Goal: Task Accomplishment & Management: Use online tool/utility

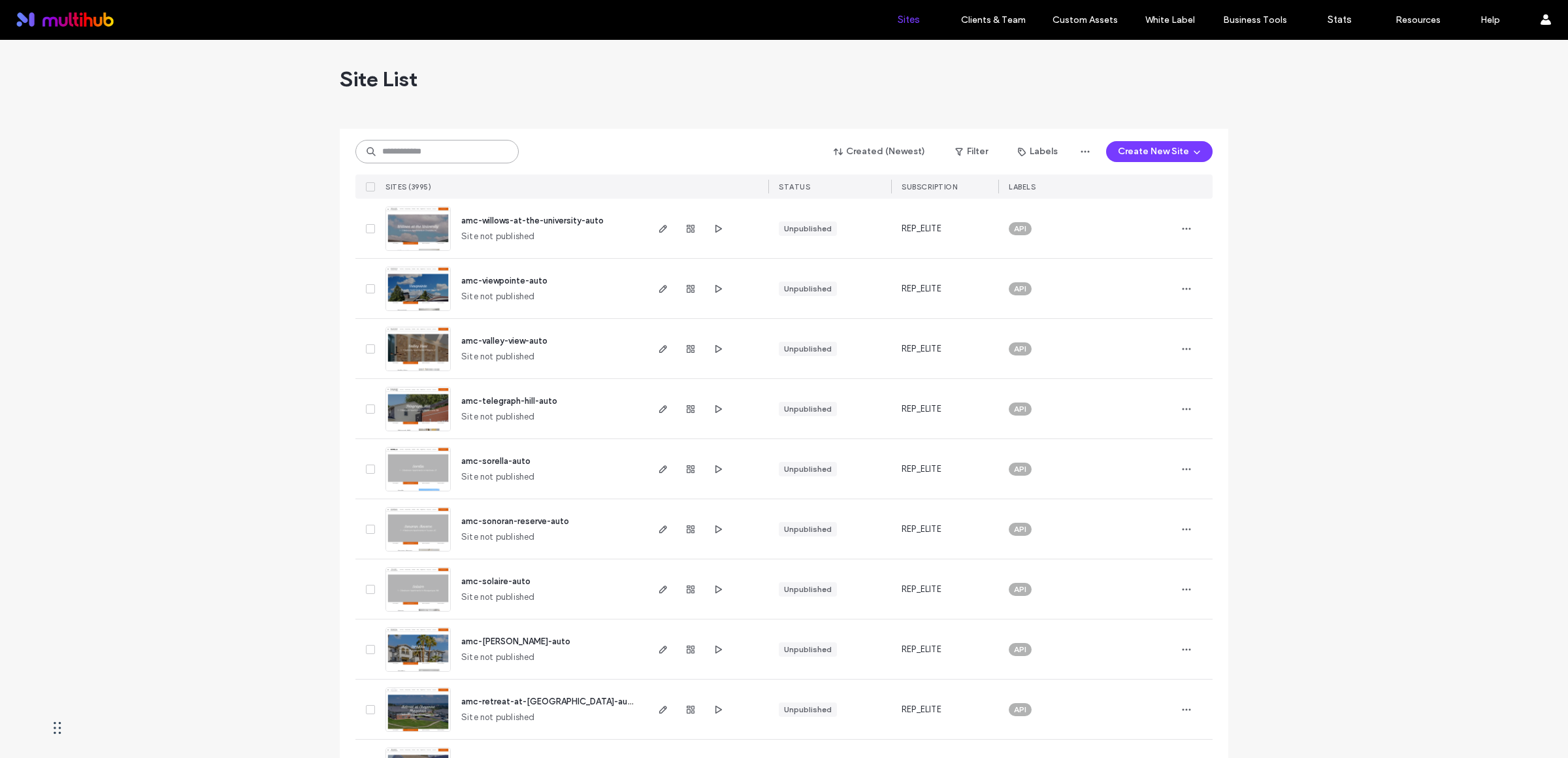
click at [417, 151] on input at bounding box center [437, 152] width 163 height 24
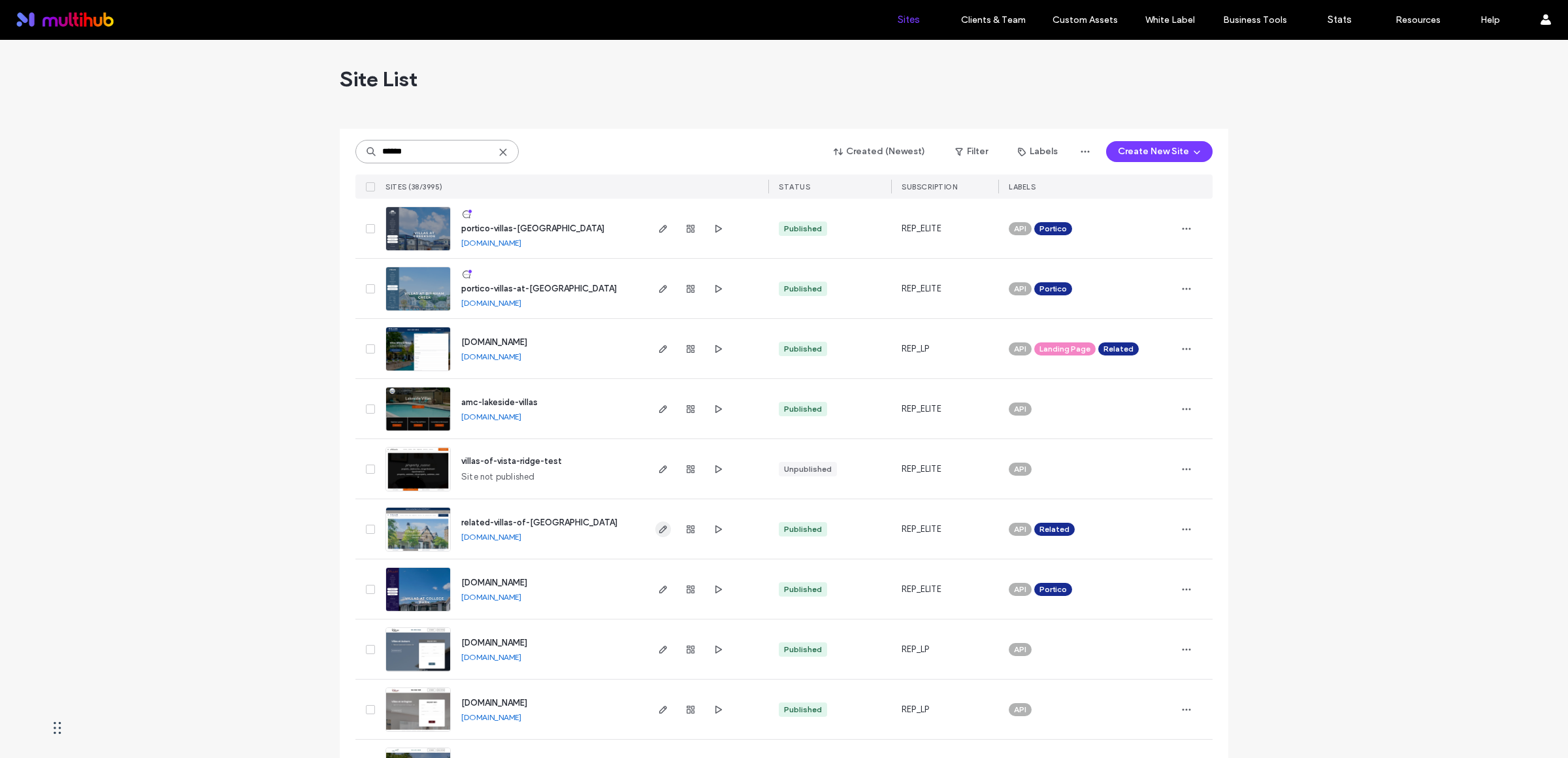
type input "******"
click at [659, 530] on use "button" at bounding box center [663, 529] width 8 height 8
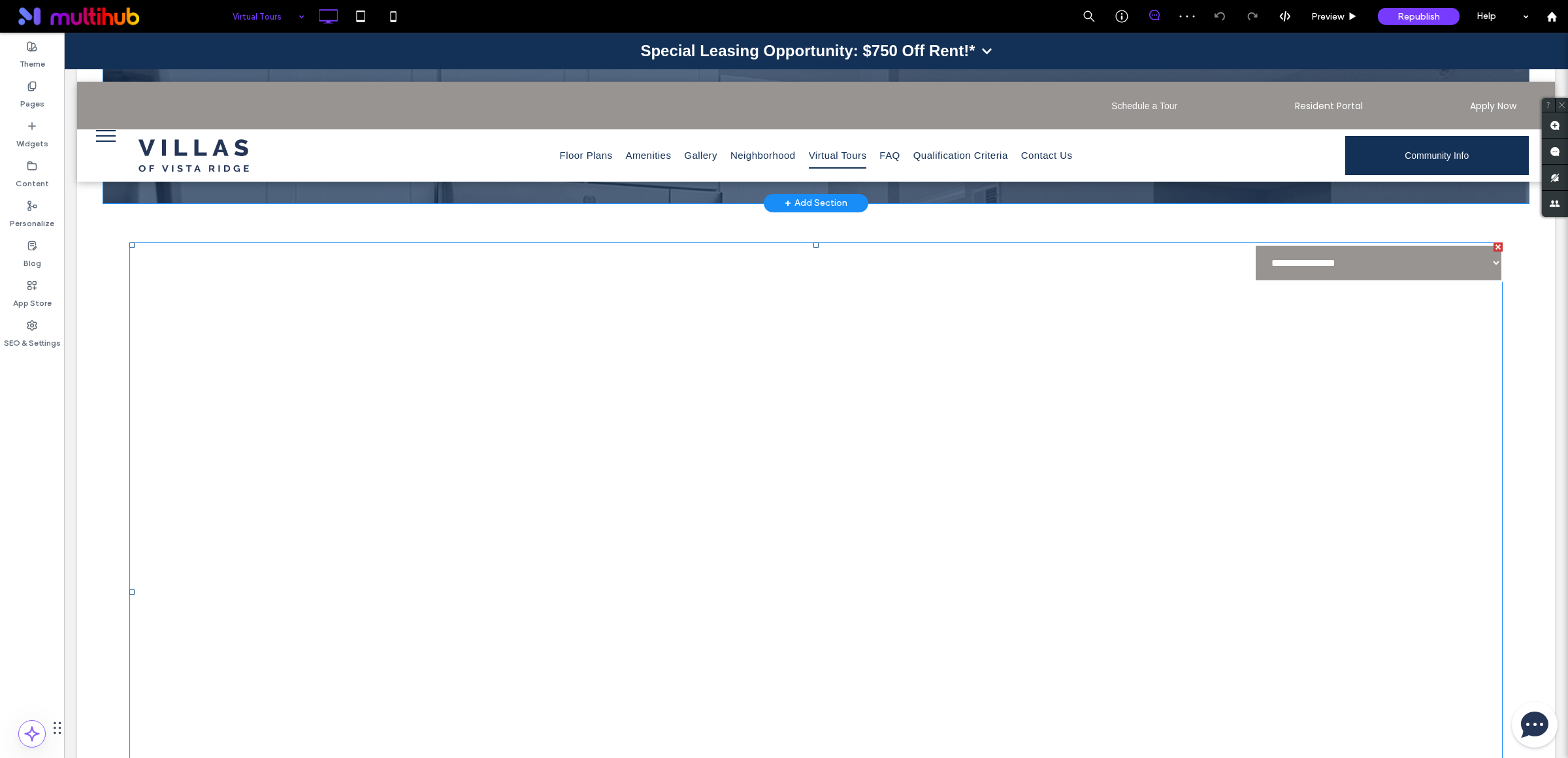
scroll to position [467, 0]
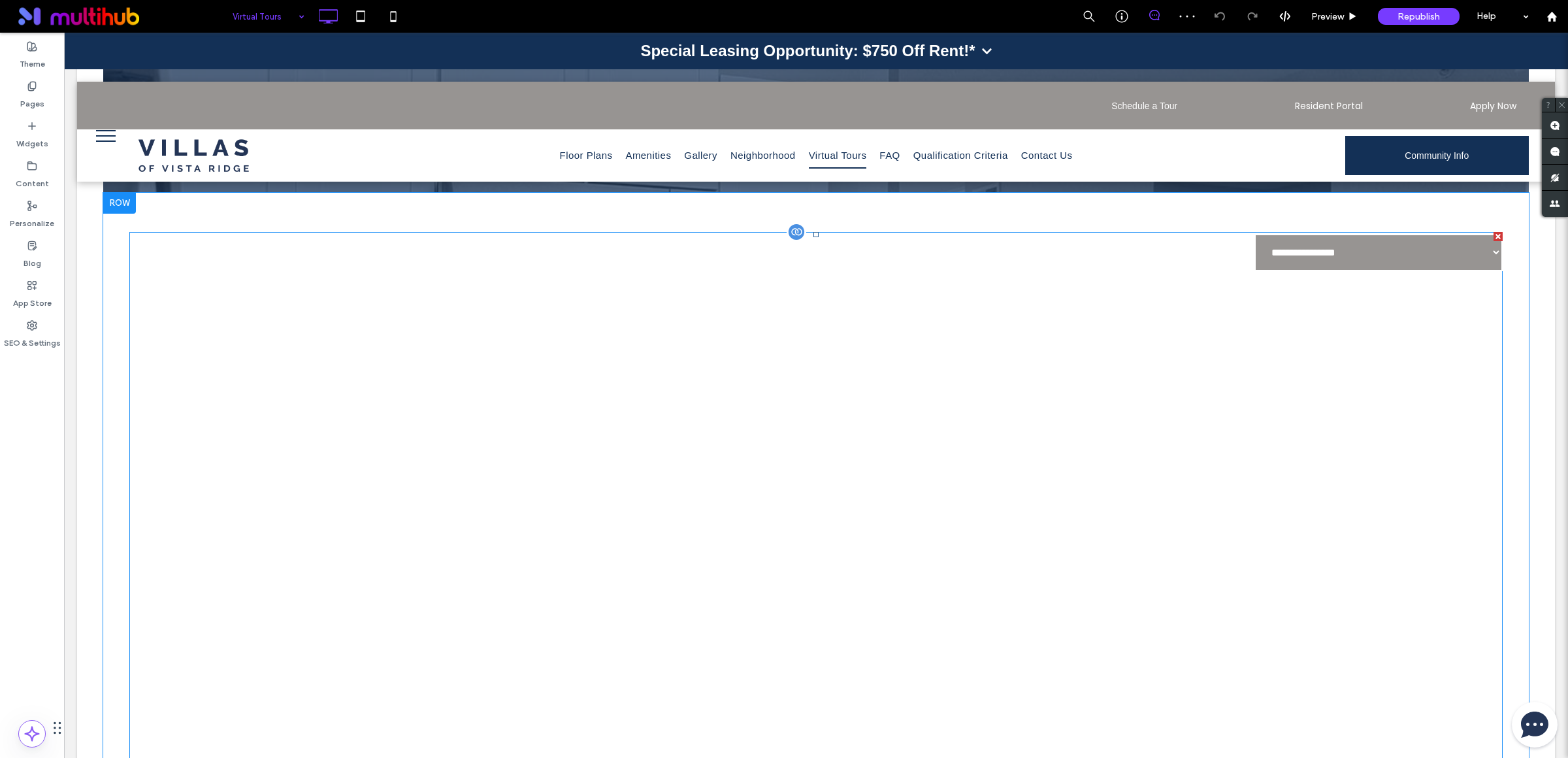
click at [1494, 232] on div at bounding box center [1498, 236] width 9 height 9
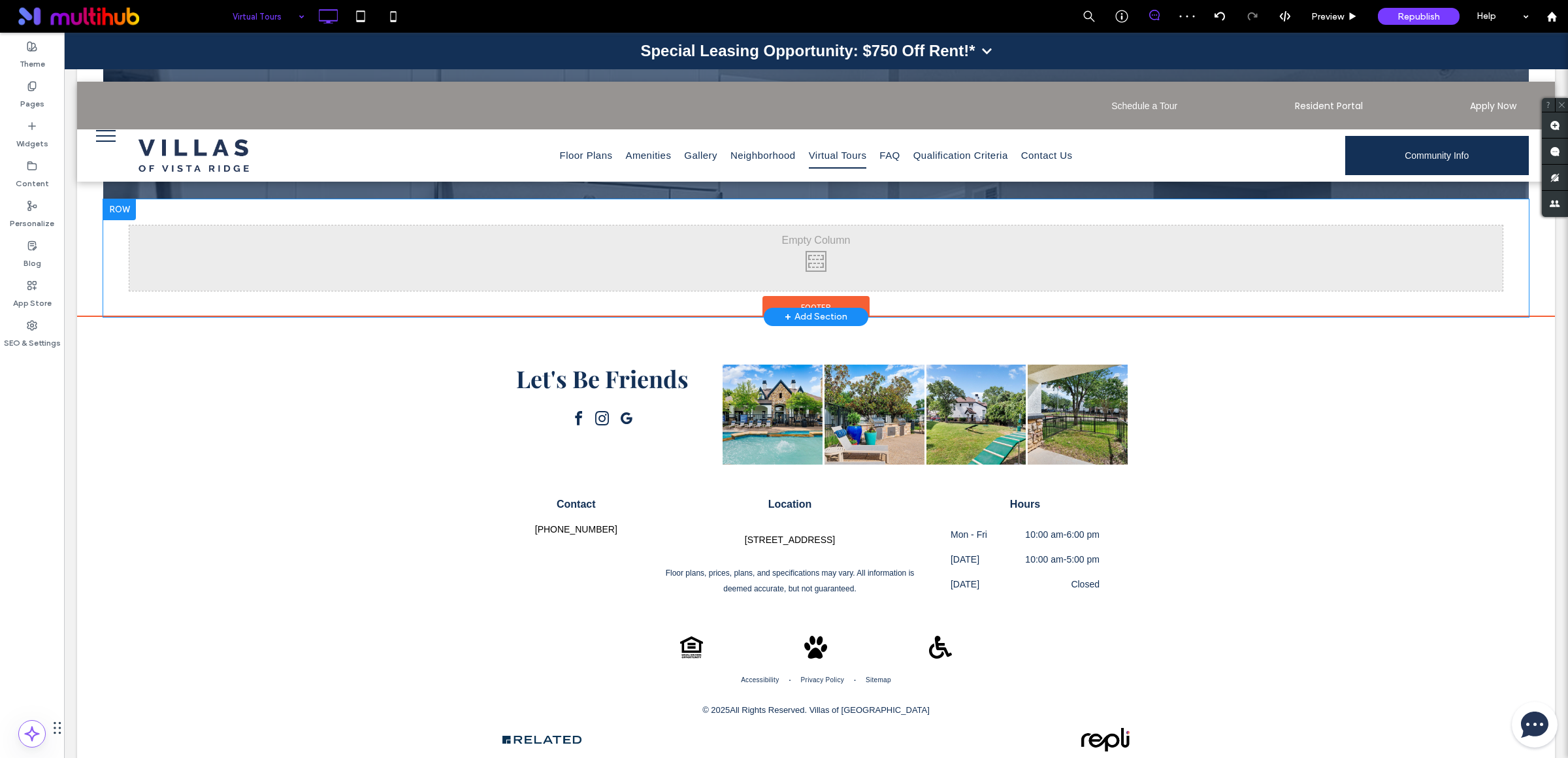
scroll to position [368, 0]
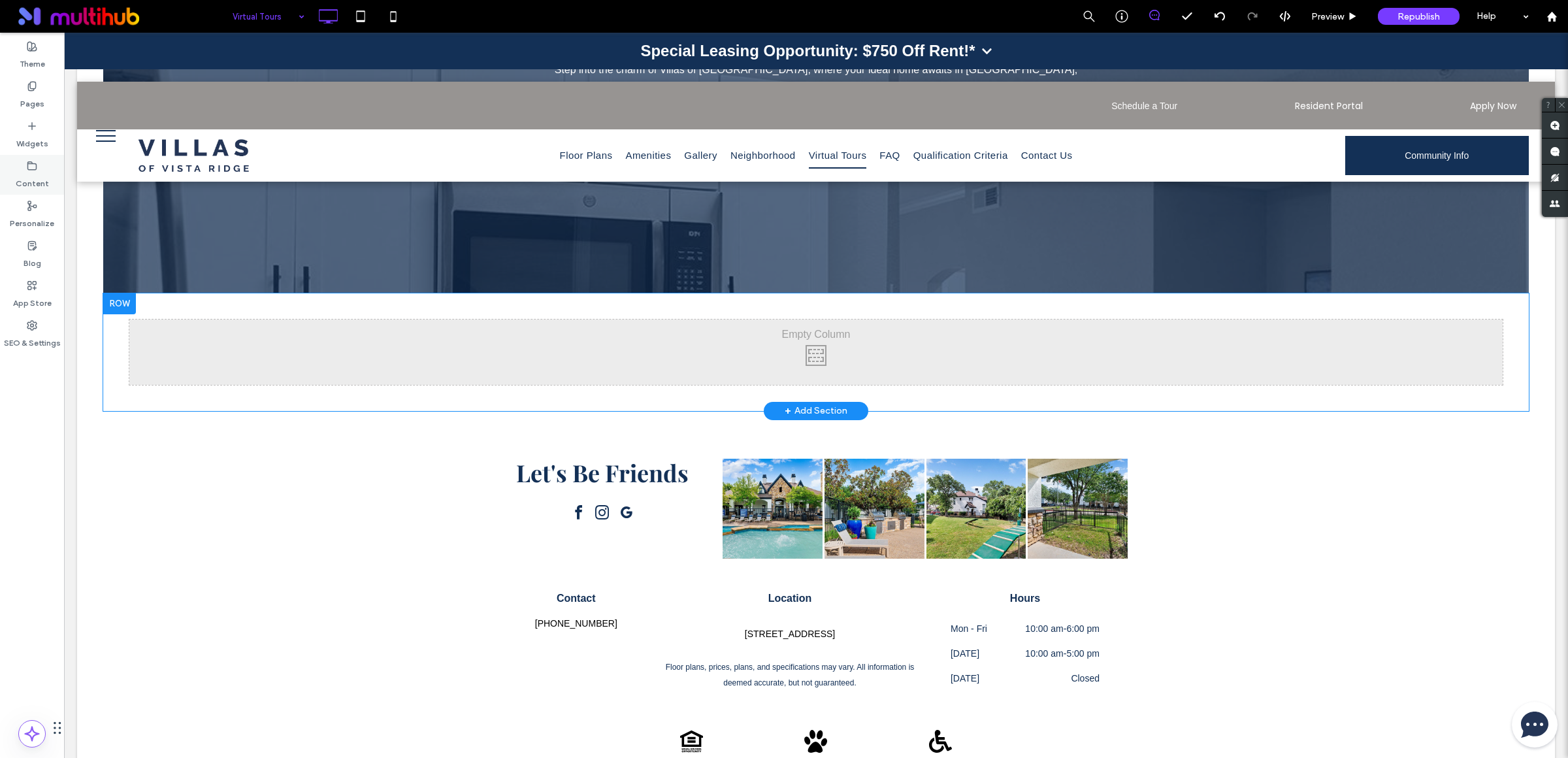
click at [35, 171] on label "Content" at bounding box center [32, 181] width 33 height 18
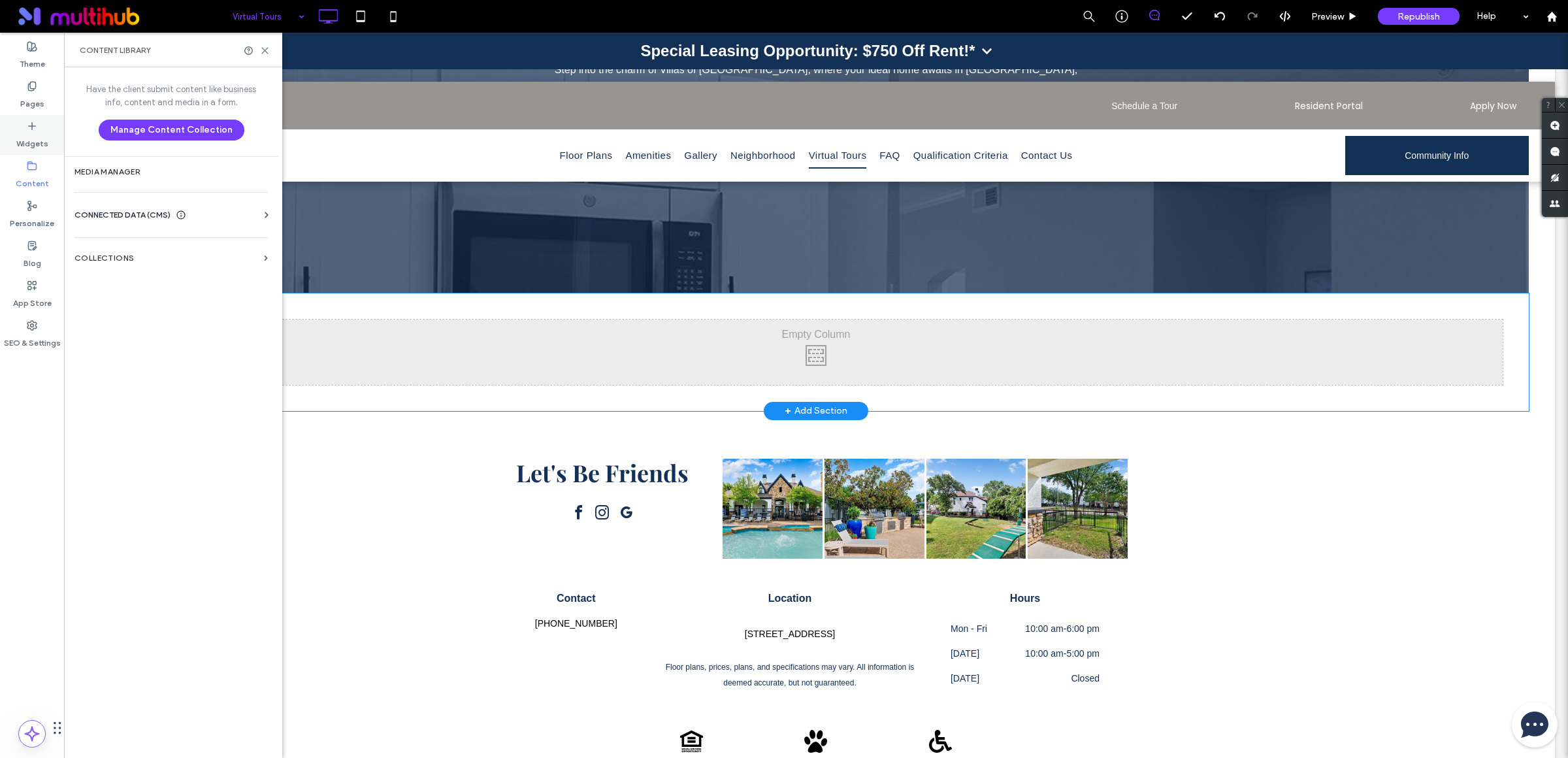
click at [32, 137] on label "Widgets" at bounding box center [32, 140] width 32 height 18
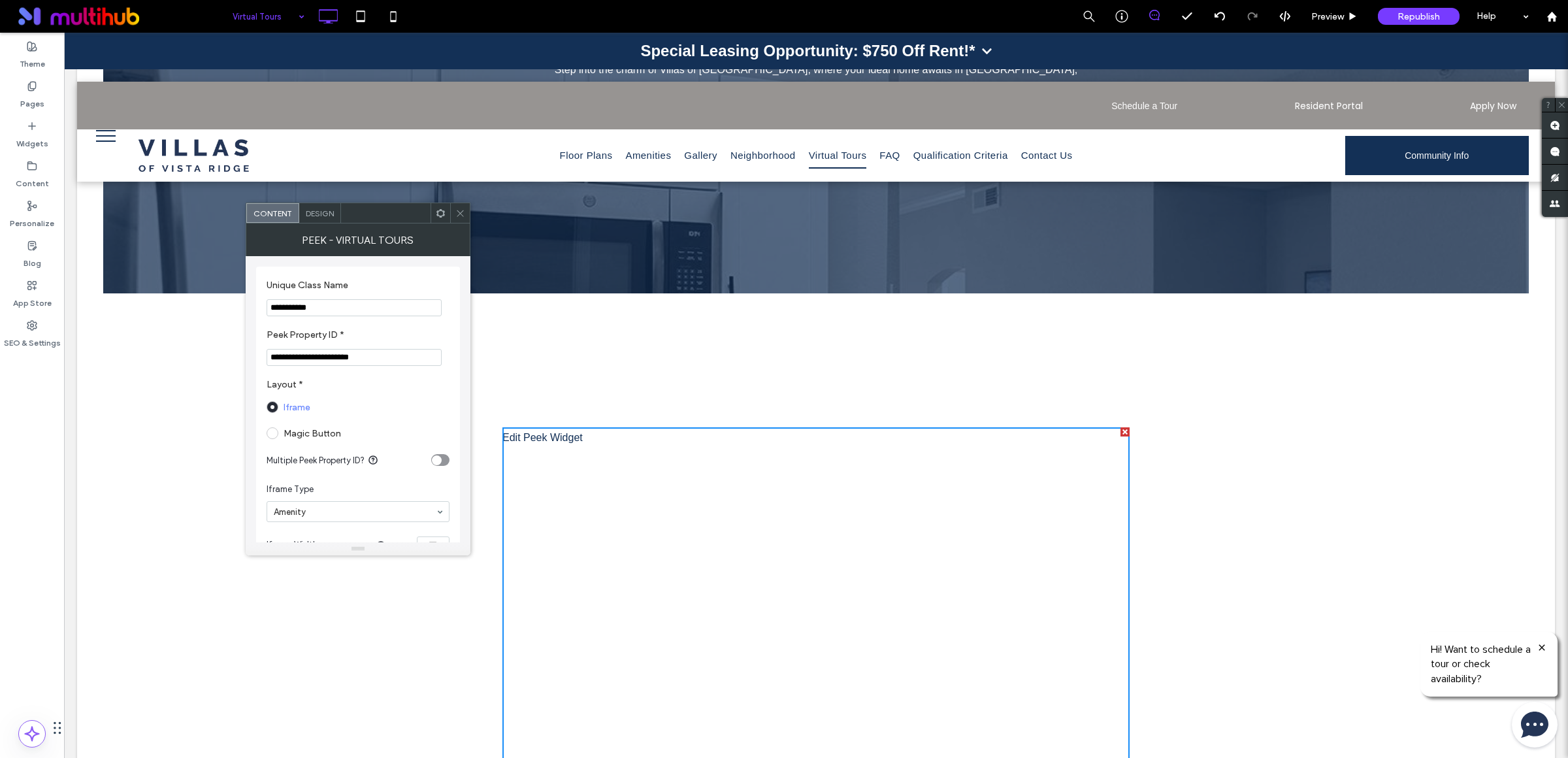
click at [355, 361] on input "**********" at bounding box center [354, 357] width 175 height 17
paste input "Peek Property ID *"
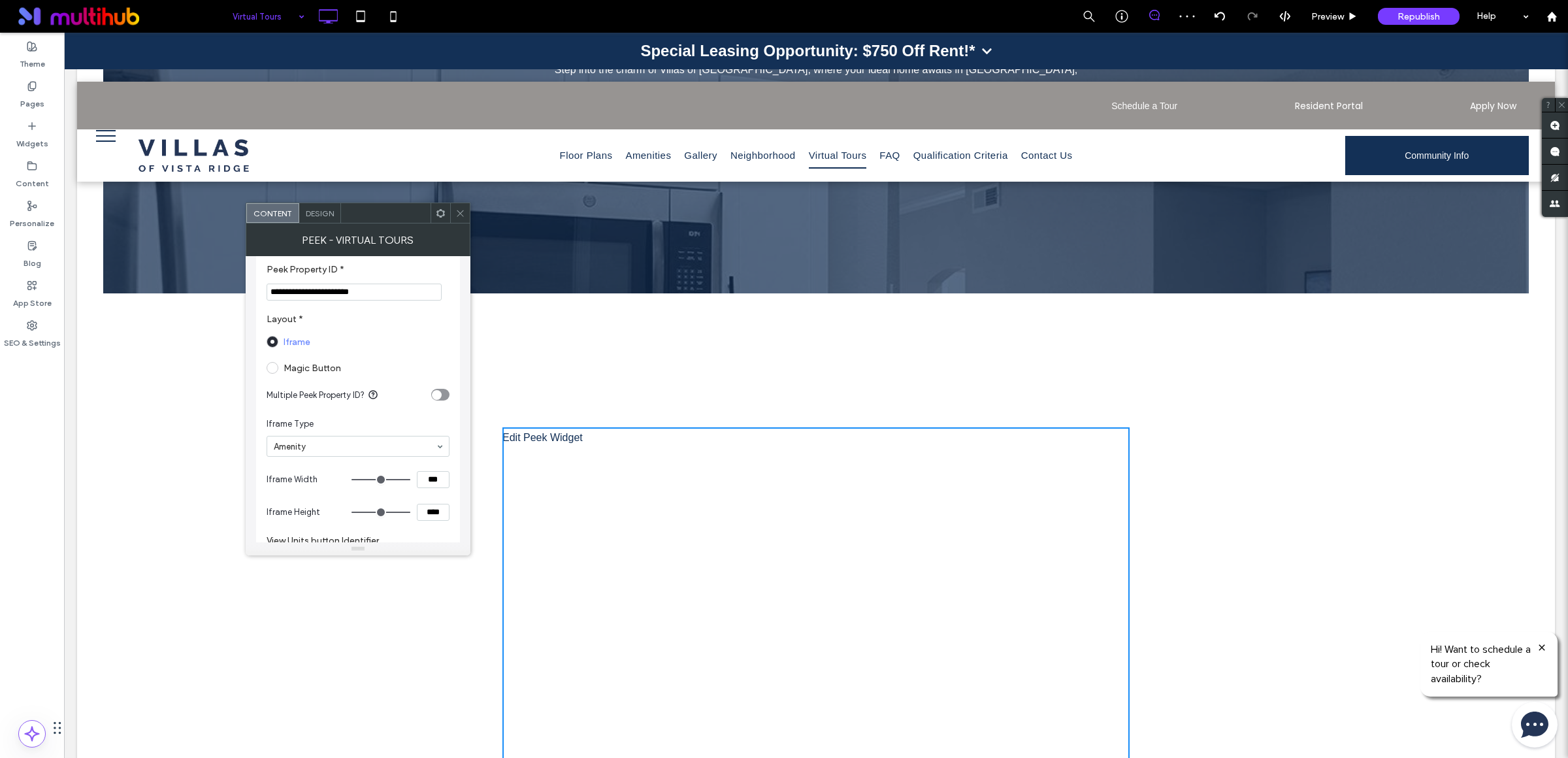
type input "**********"
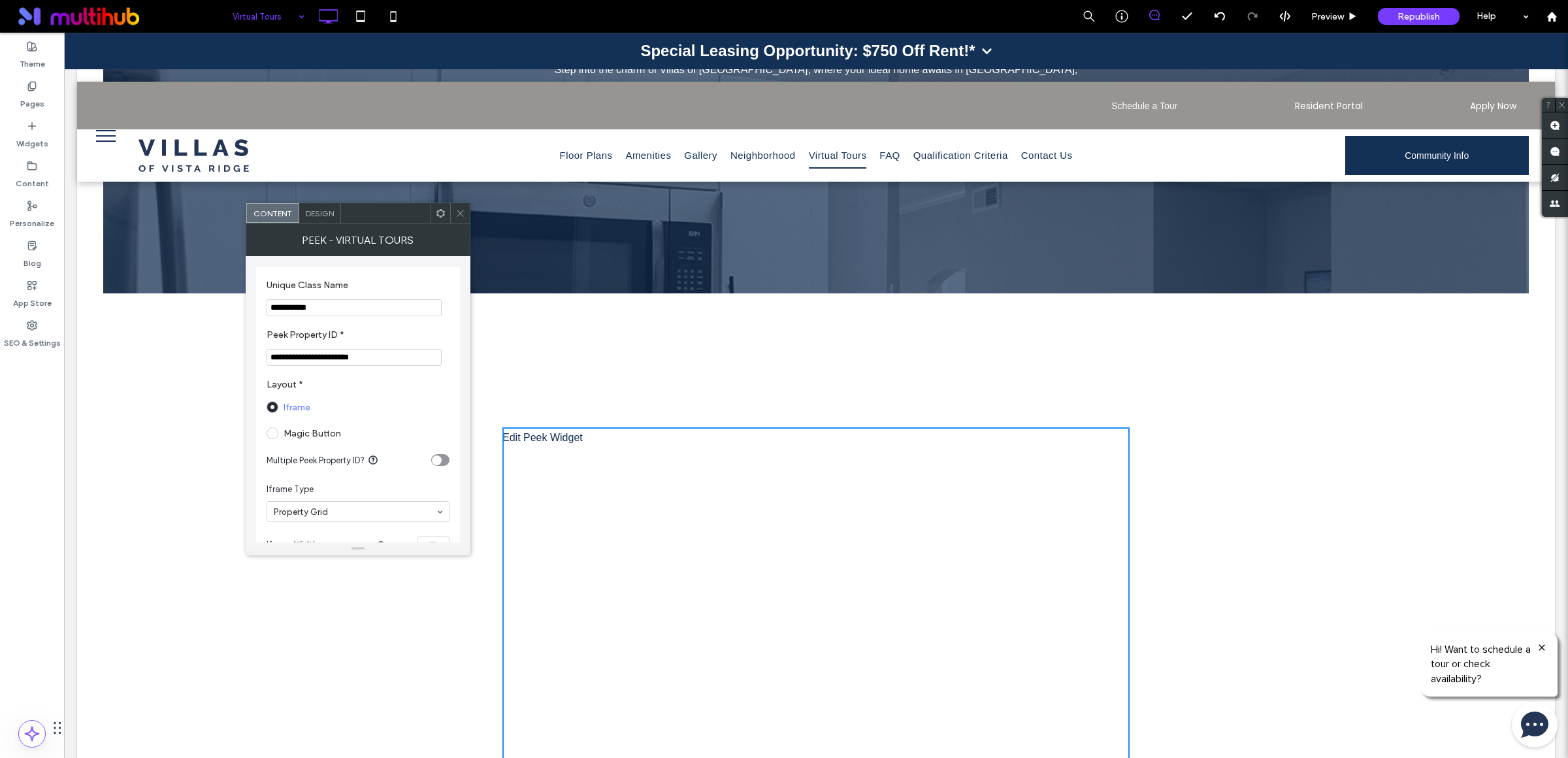
drag, startPoint x: 463, startPoint y: 214, endPoint x: 418, endPoint y: 237, distance: 50.5
click at [463, 214] on icon at bounding box center [460, 213] width 10 height 10
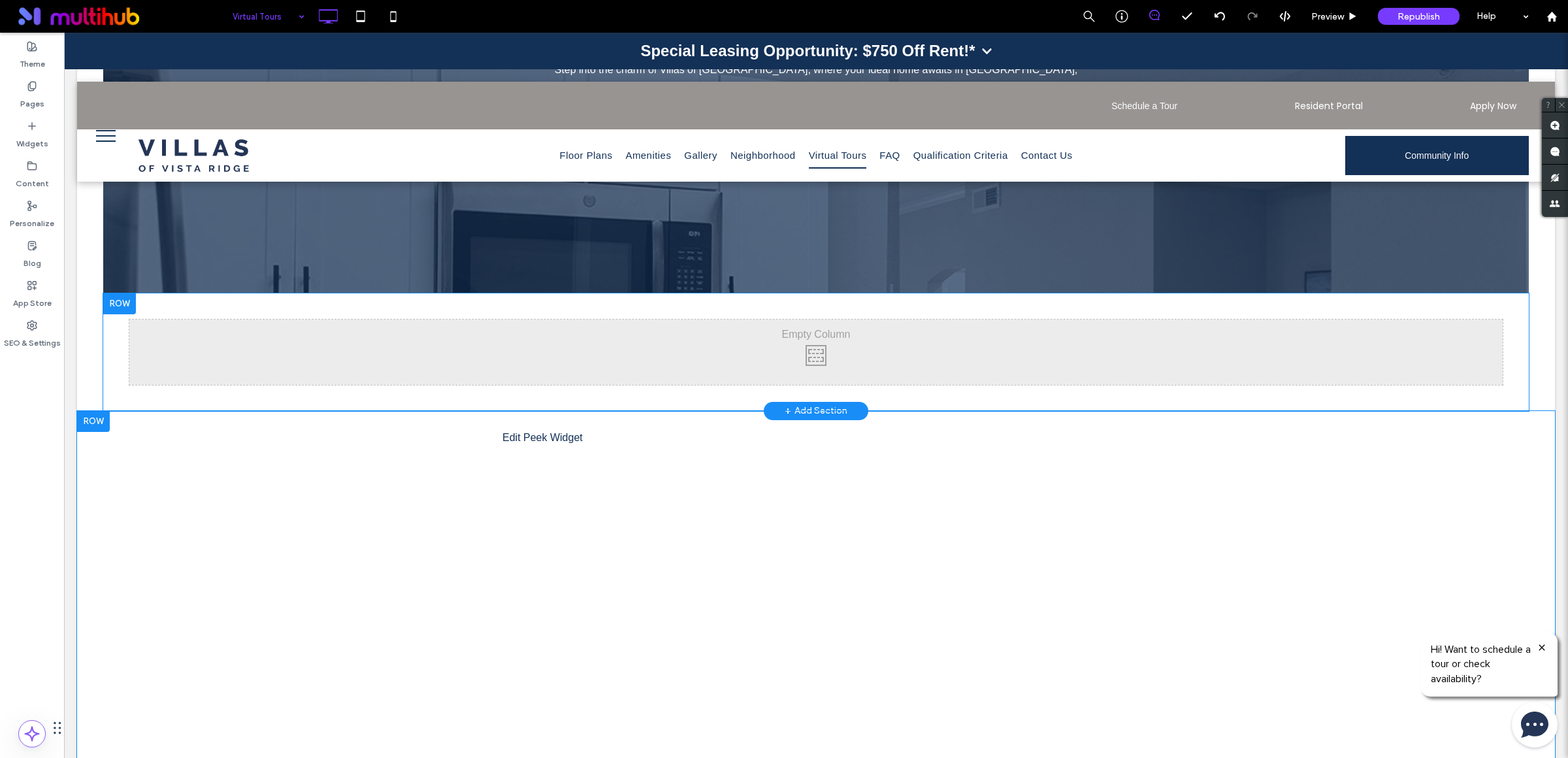
click at [399, 530] on div "Click To Paste Click To Paste Edit Peek Widget Row + Add Section" at bounding box center [816, 761] width 1478 height 700
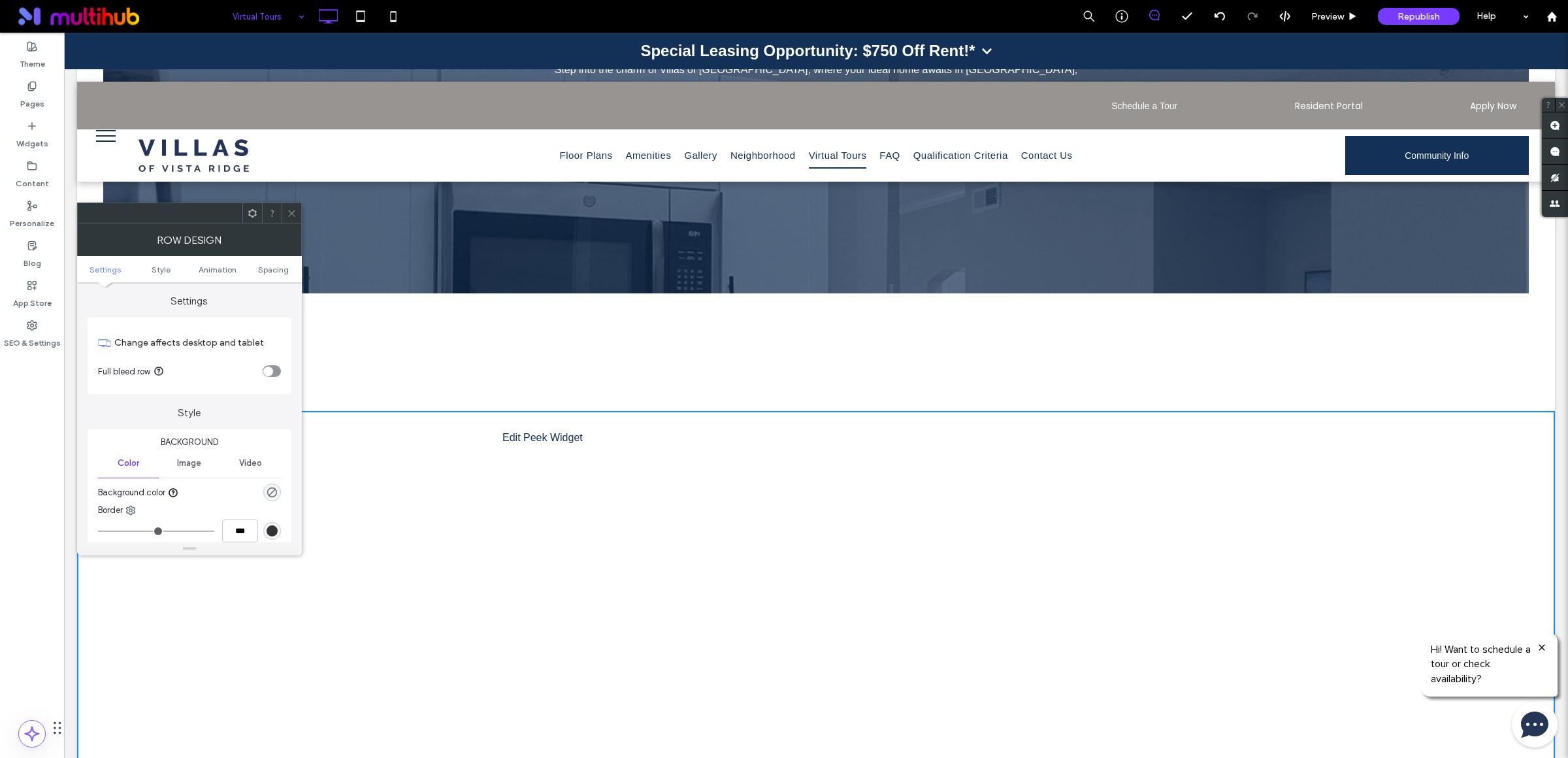
click at [277, 377] on div "toggle" at bounding box center [272, 371] width 18 height 12
click at [588, 427] on div "Edit Peek Widget" at bounding box center [816, 437] width 1478 height 21
drag, startPoint x: 295, startPoint y: 216, endPoint x: 269, endPoint y: 223, distance: 26.9
click at [295, 216] on icon at bounding box center [291, 213] width 10 height 10
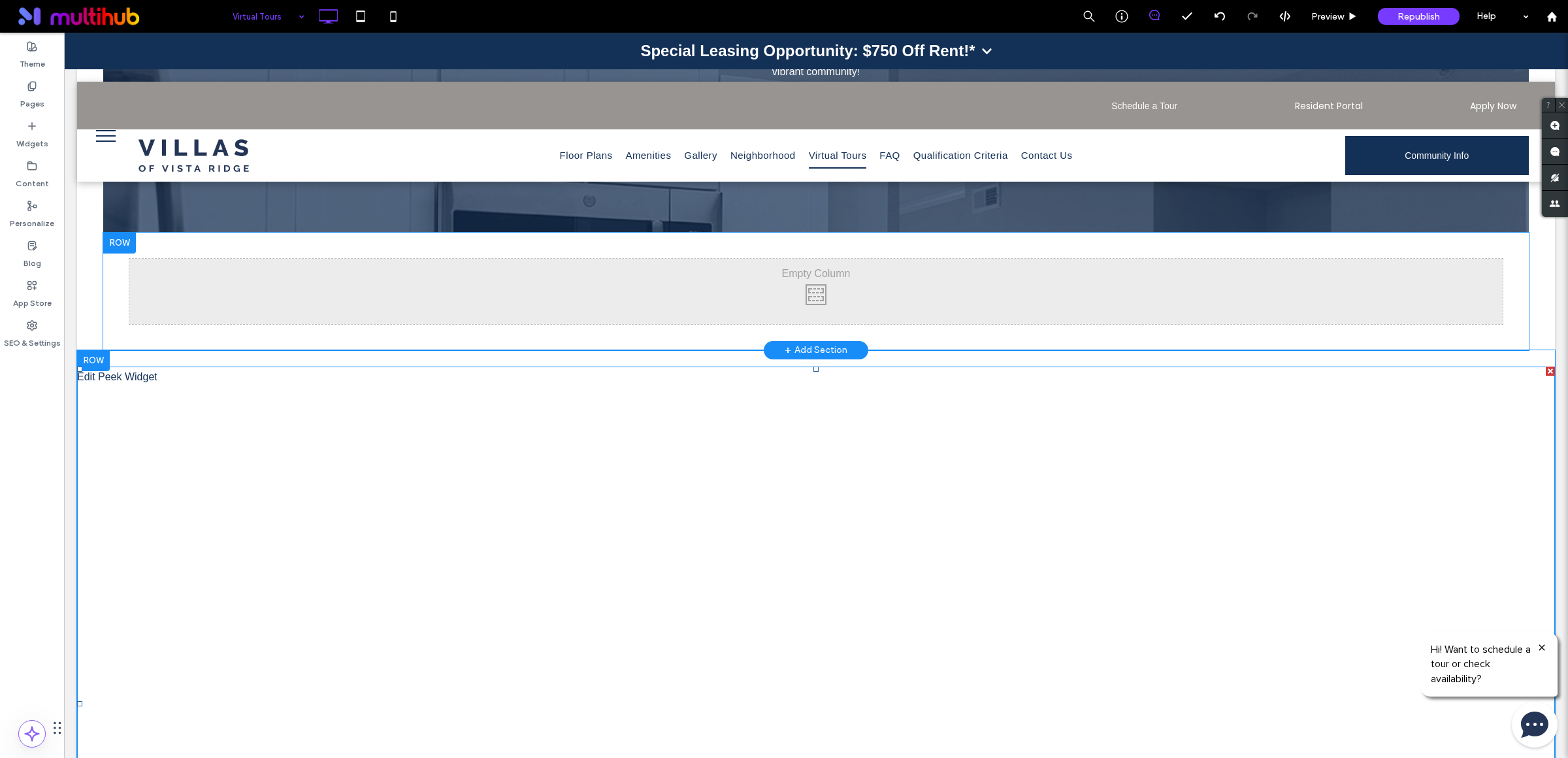
scroll to position [478, 0]
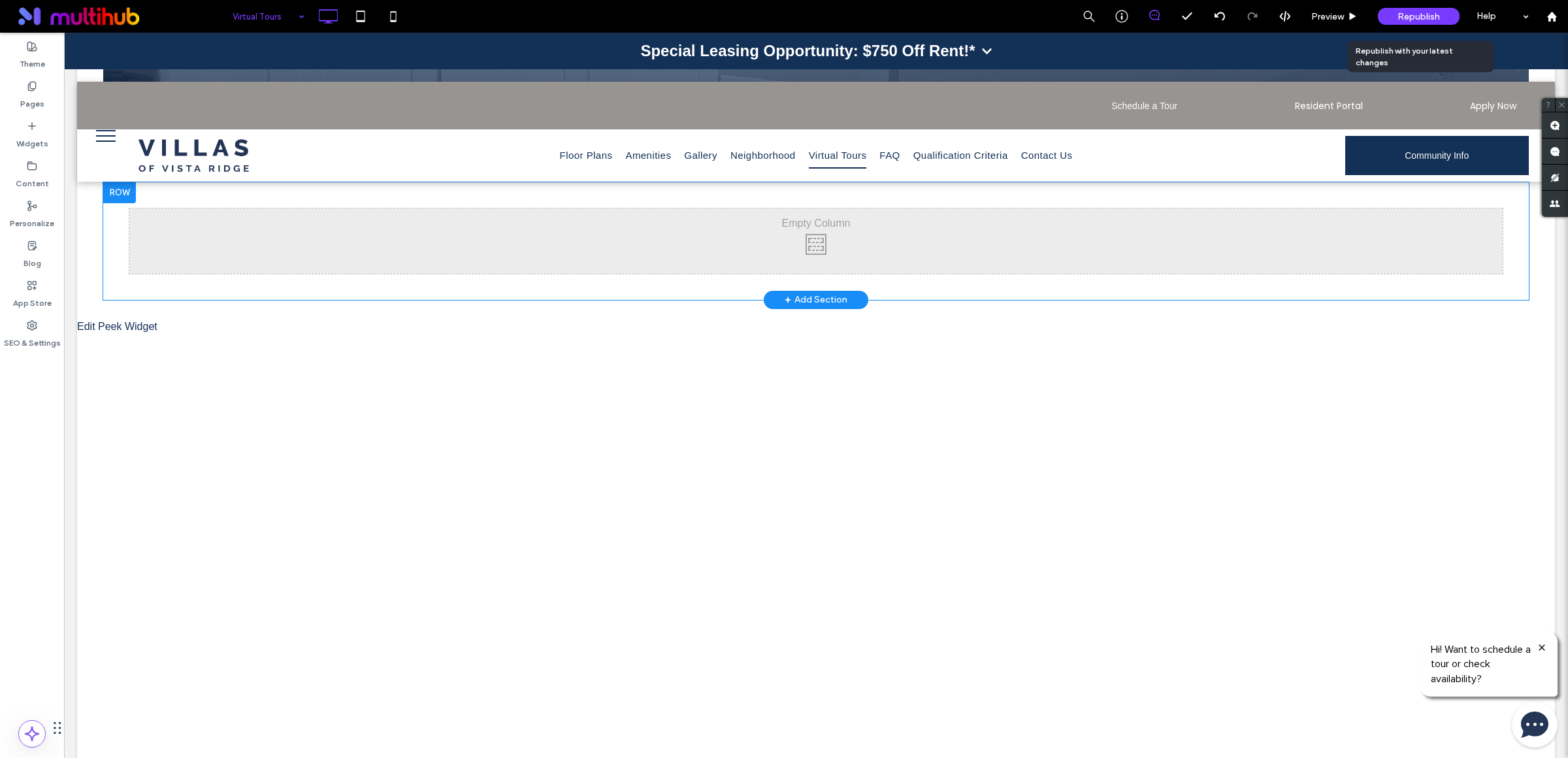
click at [1387, 14] on div "Republish" at bounding box center [1419, 16] width 82 height 17
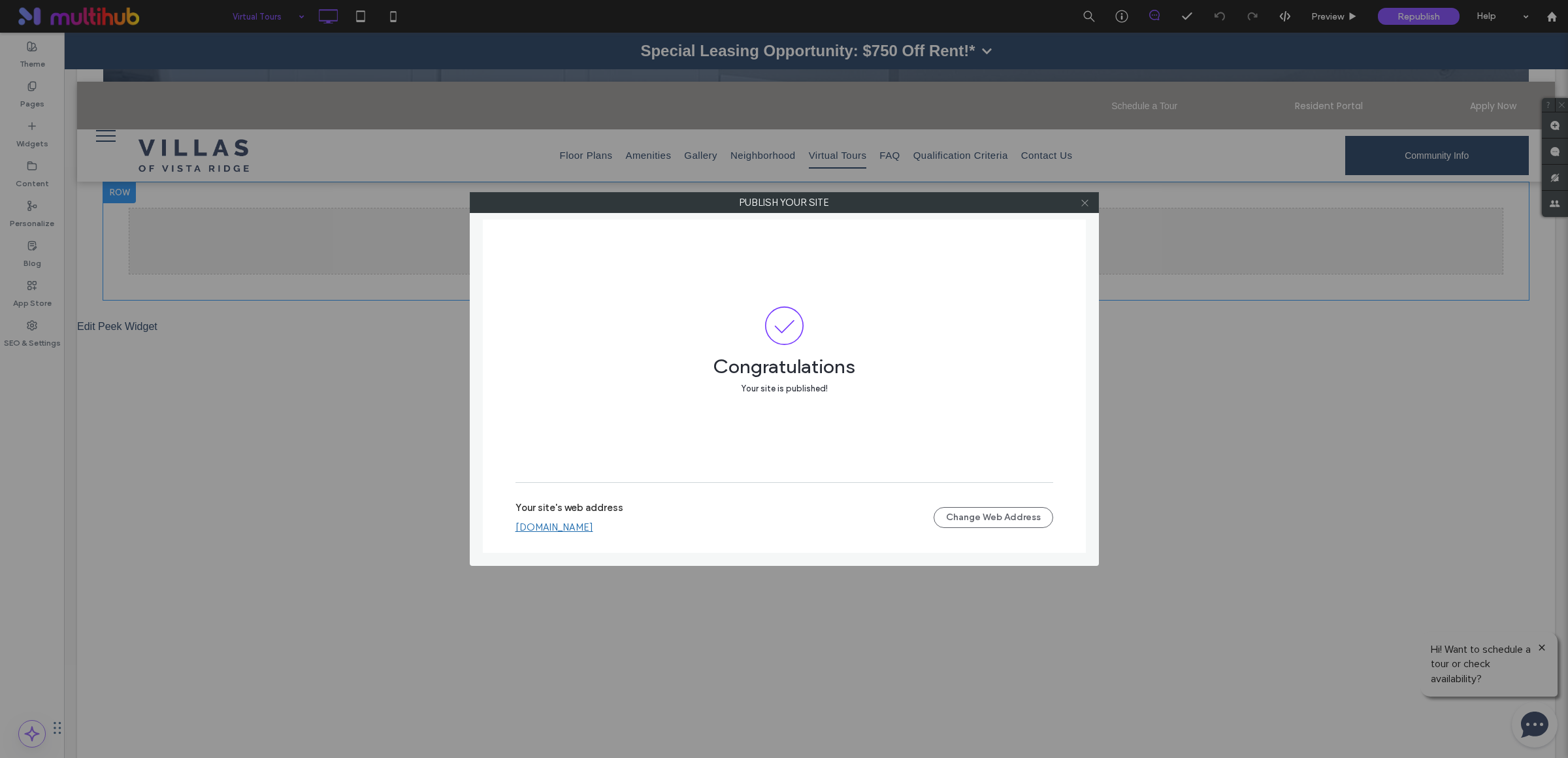
click at [1082, 206] on icon at bounding box center [1084, 203] width 10 height 10
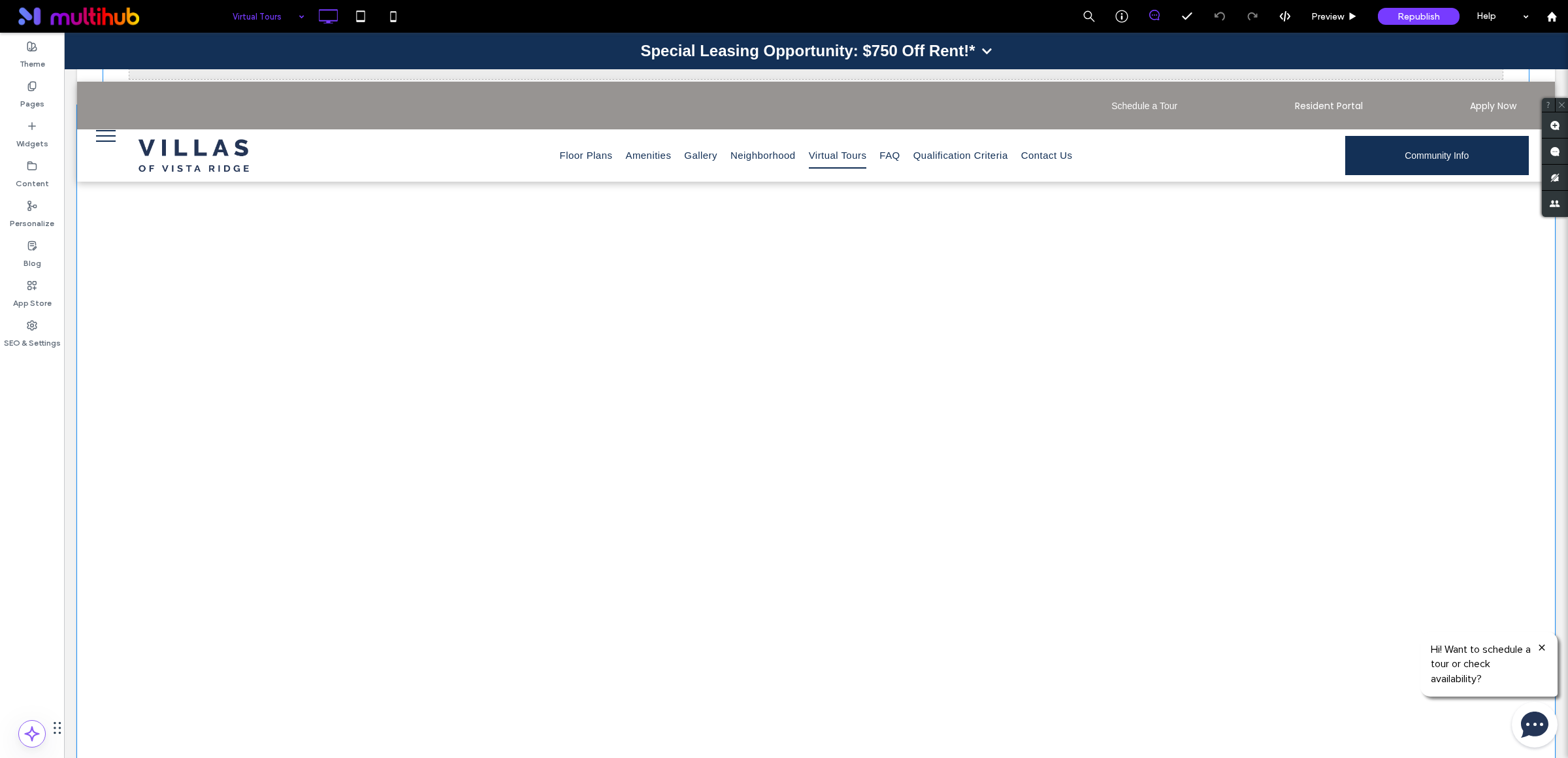
scroll to position [662, 0]
click at [931, 530] on span at bounding box center [816, 470] width 1478 height 675
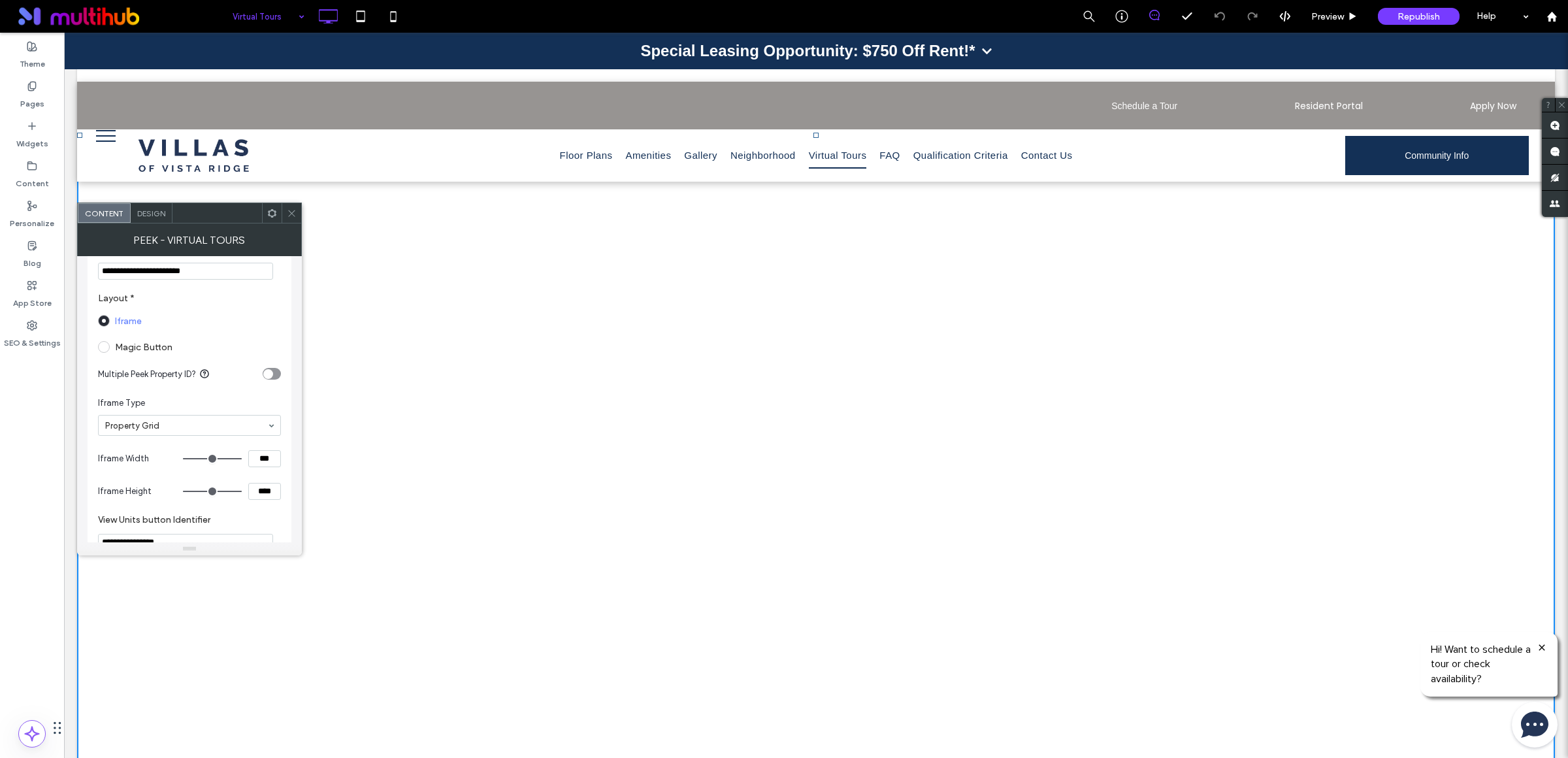
scroll to position [129, 0]
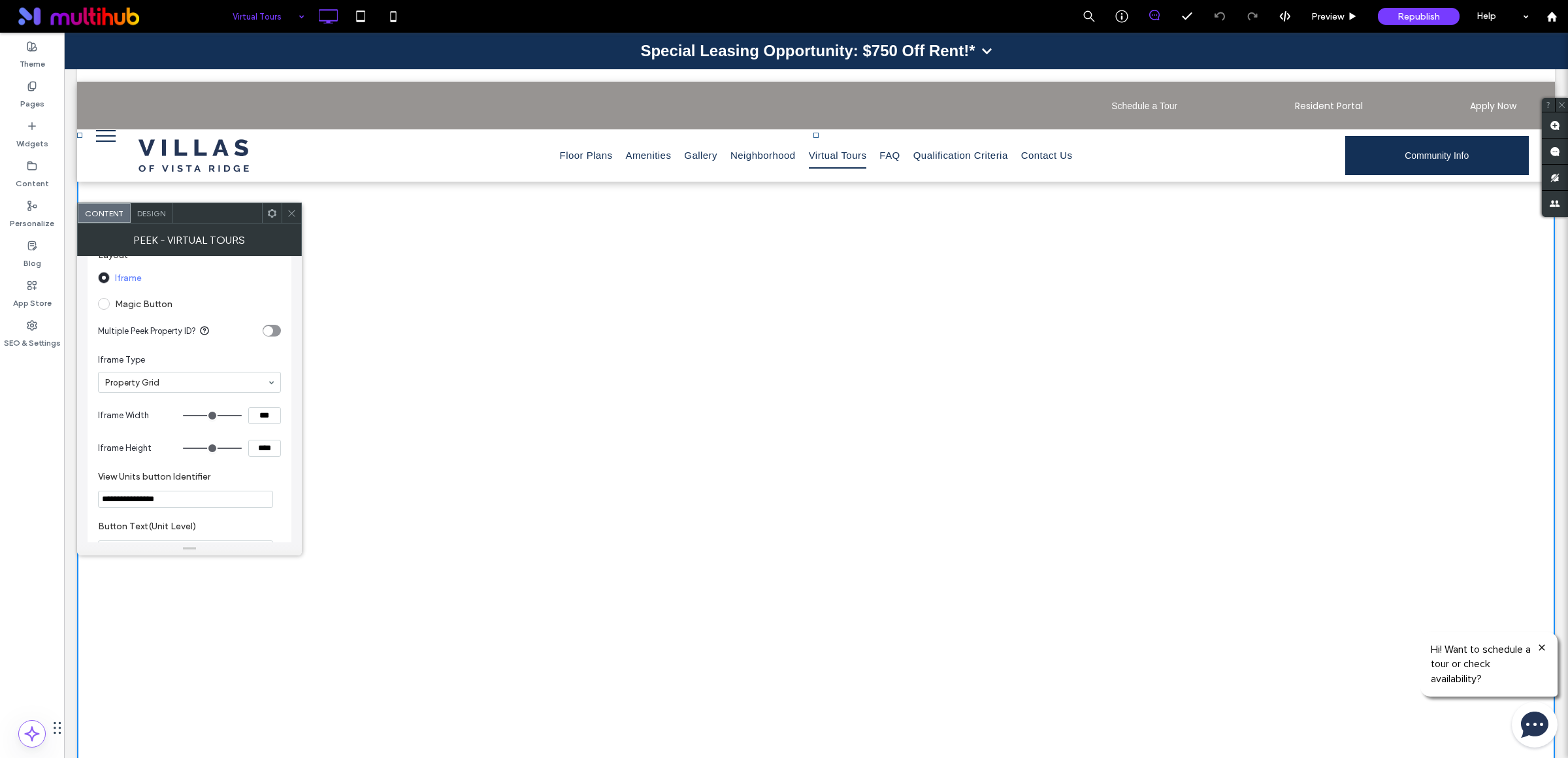
drag, startPoint x: 291, startPoint y: 215, endPoint x: 239, endPoint y: 212, distance: 52.1
click at [291, 215] on icon at bounding box center [291, 213] width 10 height 10
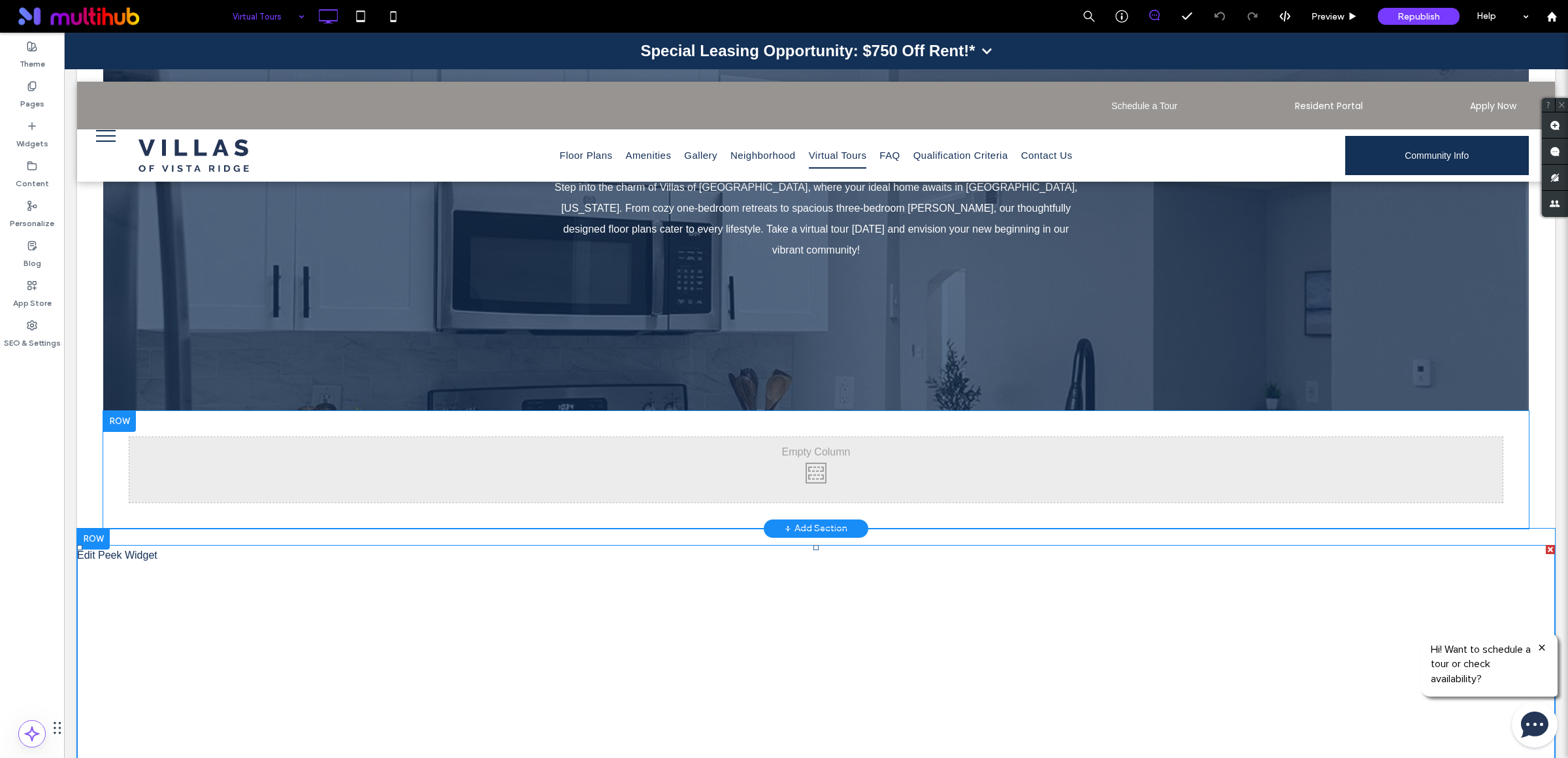
scroll to position [0, 0]
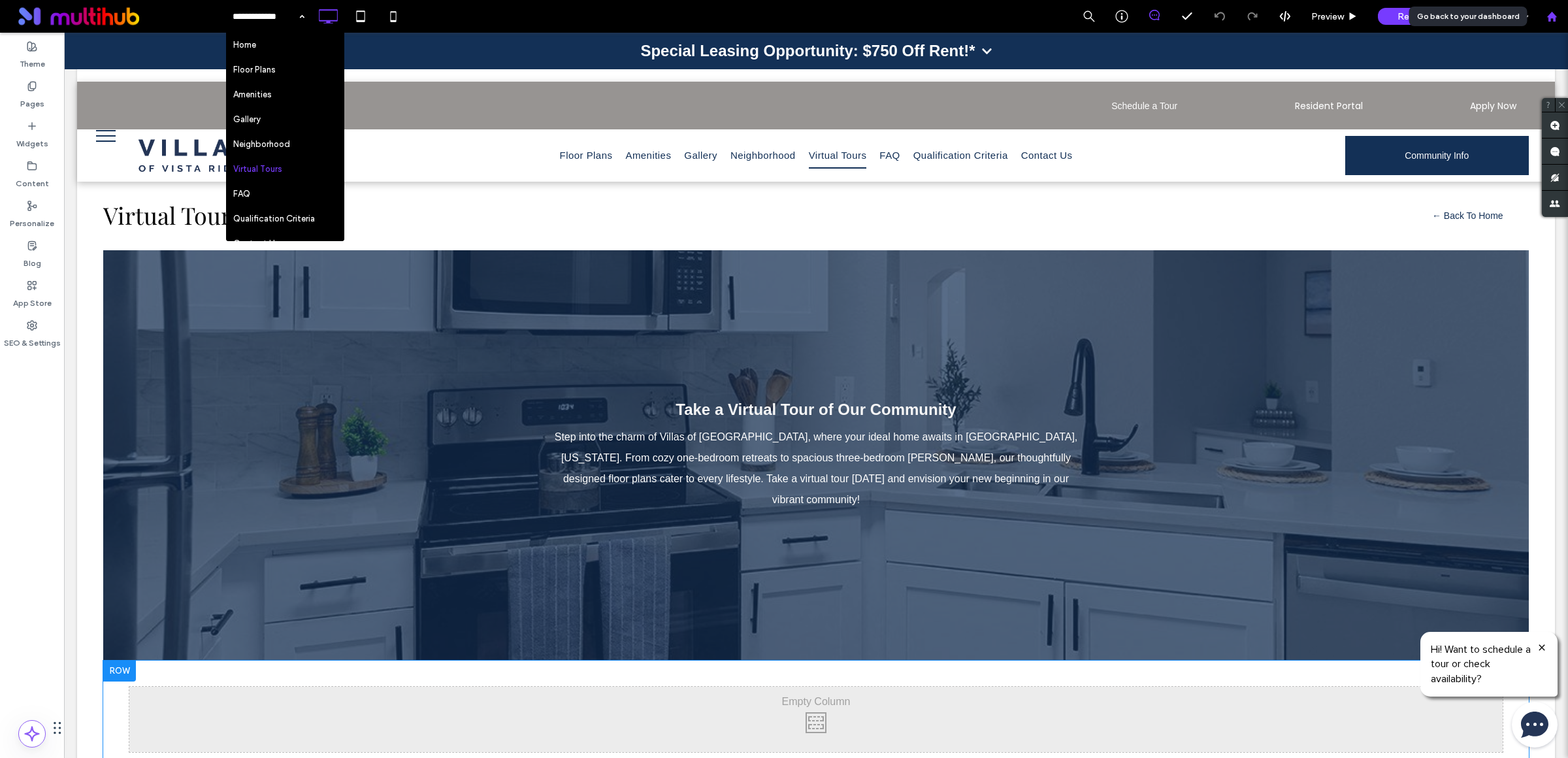
click at [1551, 26] on div at bounding box center [1552, 16] width 33 height 33
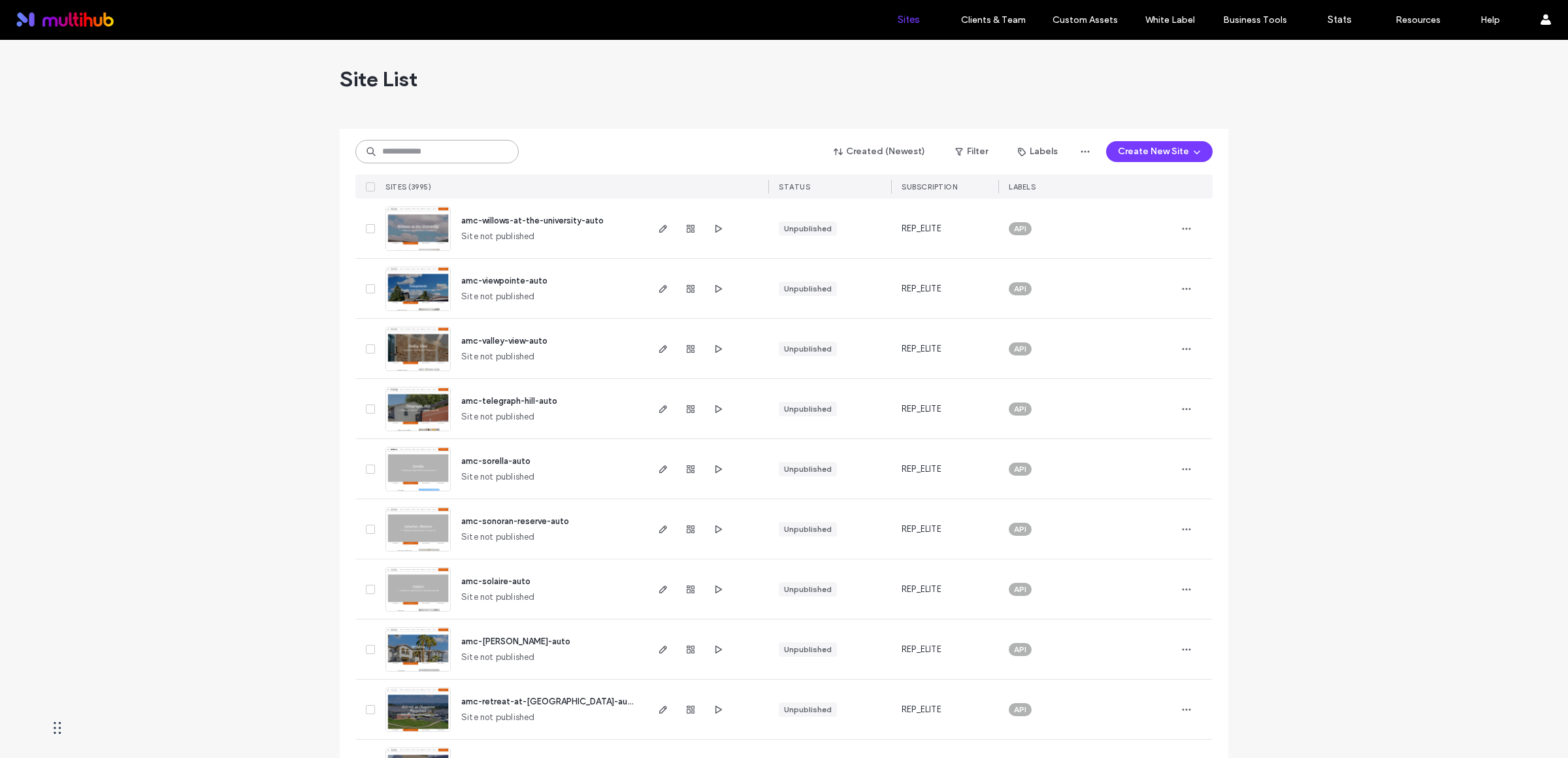
click at [442, 151] on input at bounding box center [437, 152] width 163 height 24
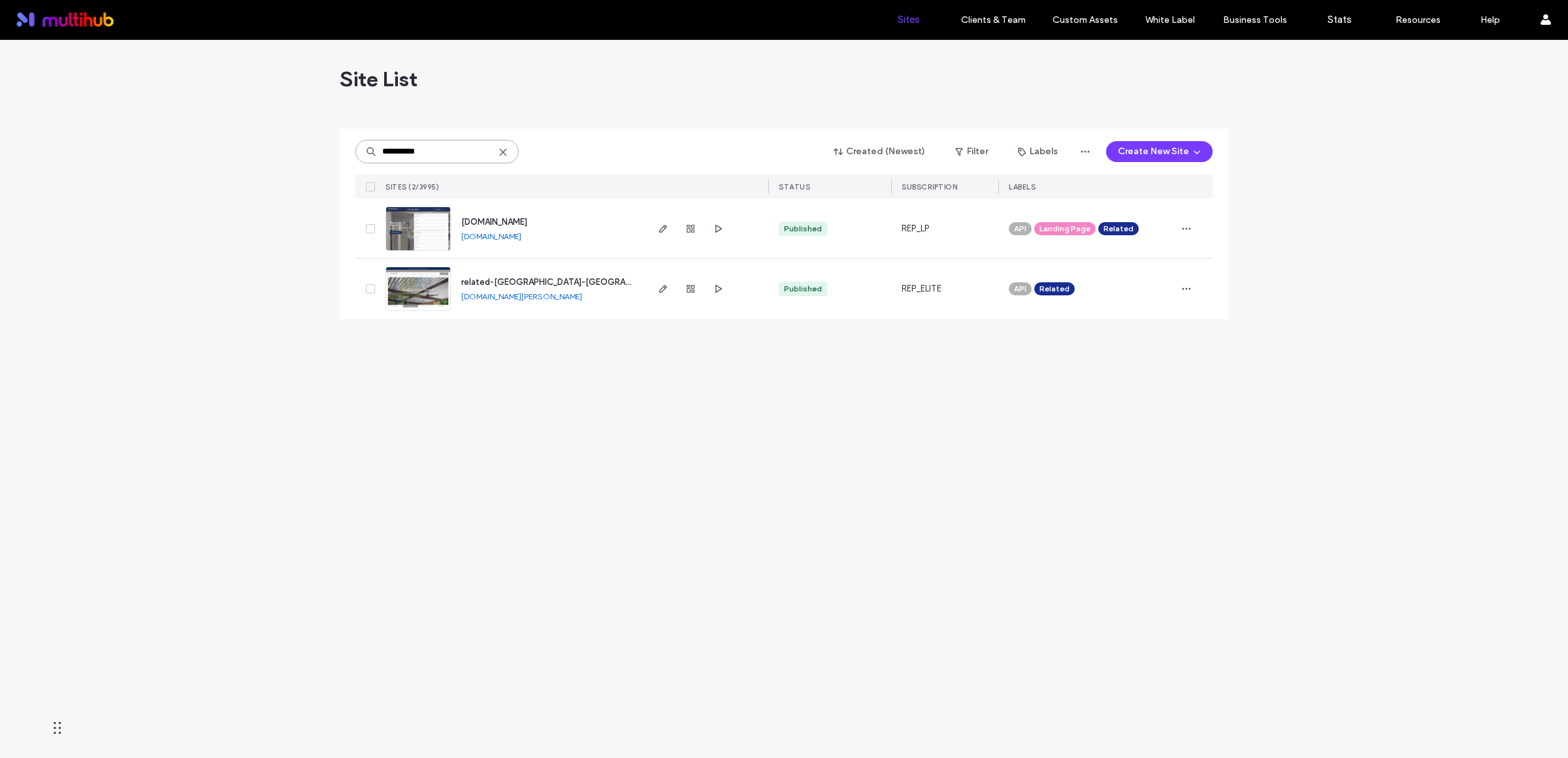
type input "**********"
click at [666, 289] on icon "button" at bounding box center [663, 288] width 10 height 10
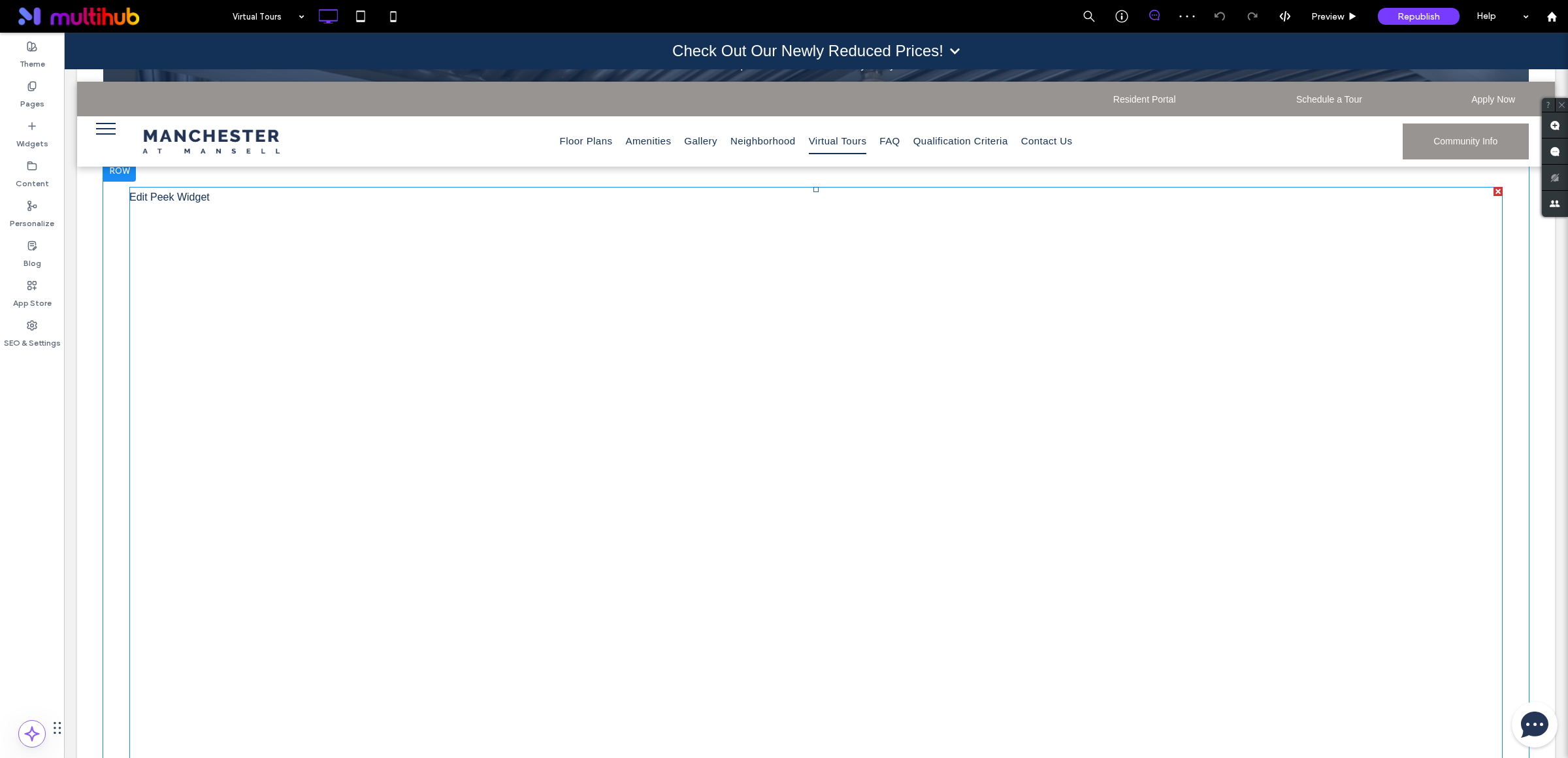
scroll to position [344, 0]
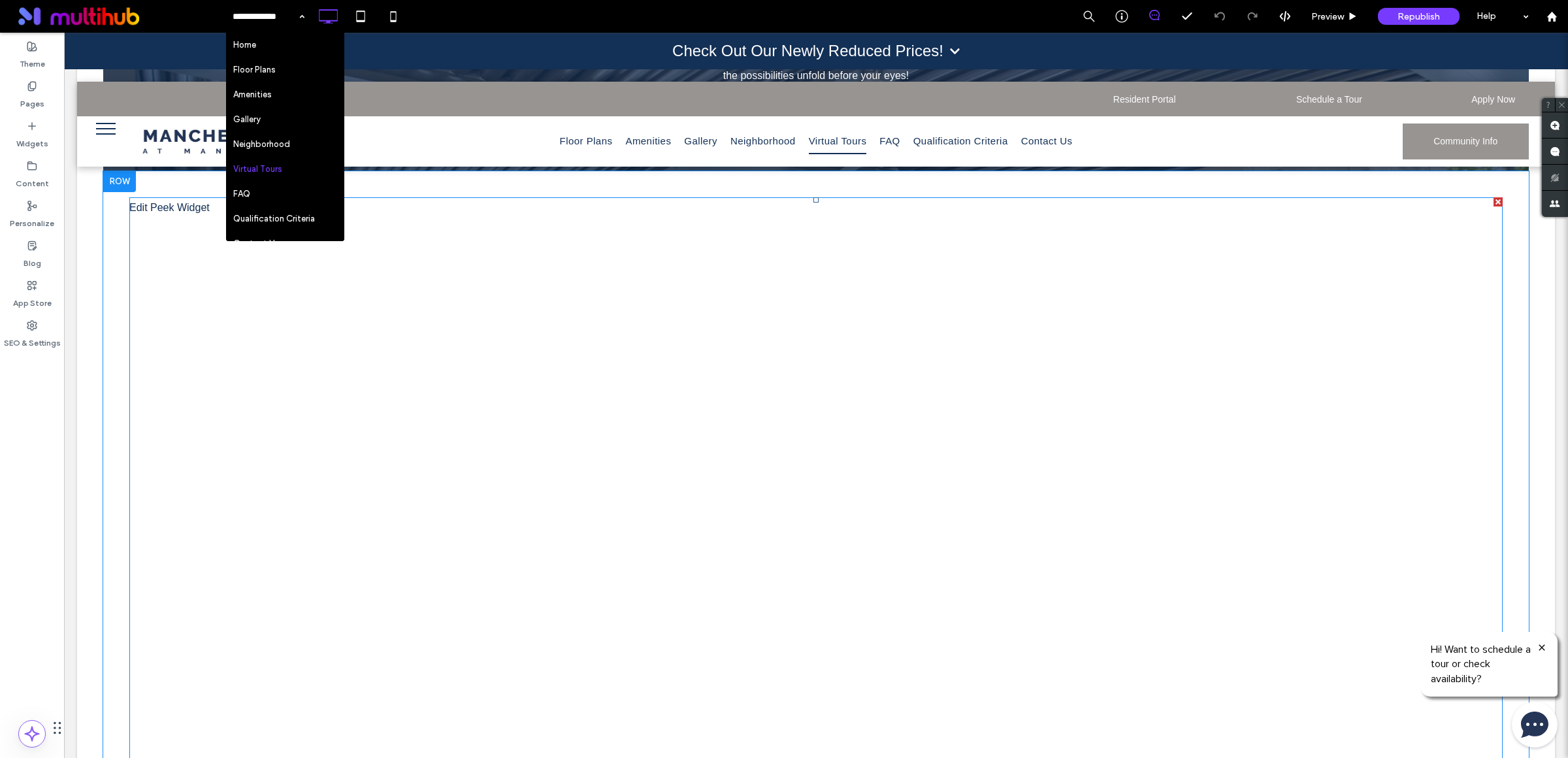
click at [190, 197] on span at bounding box center [816, 534] width 1374 height 675
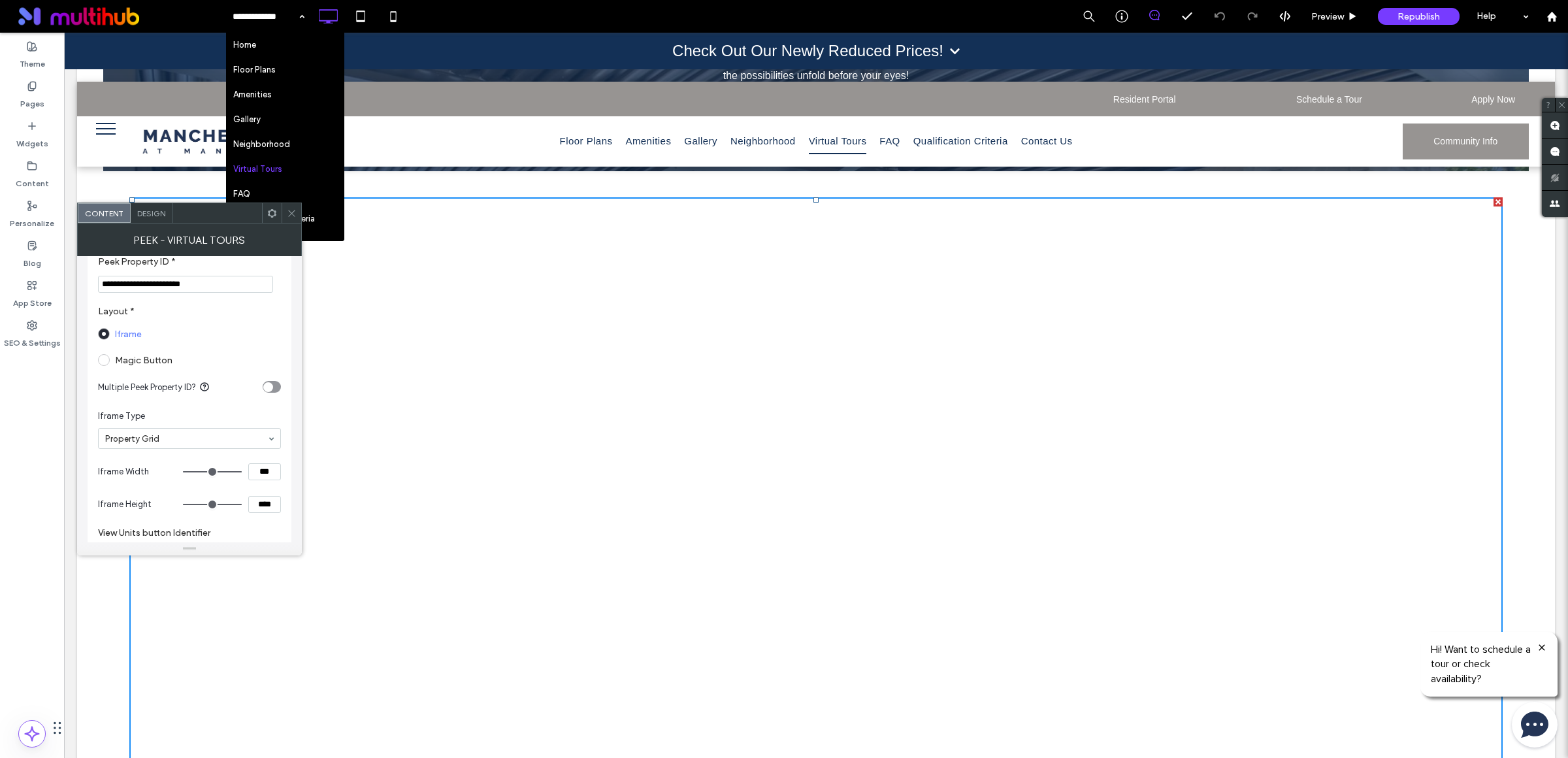
scroll to position [104, 0]
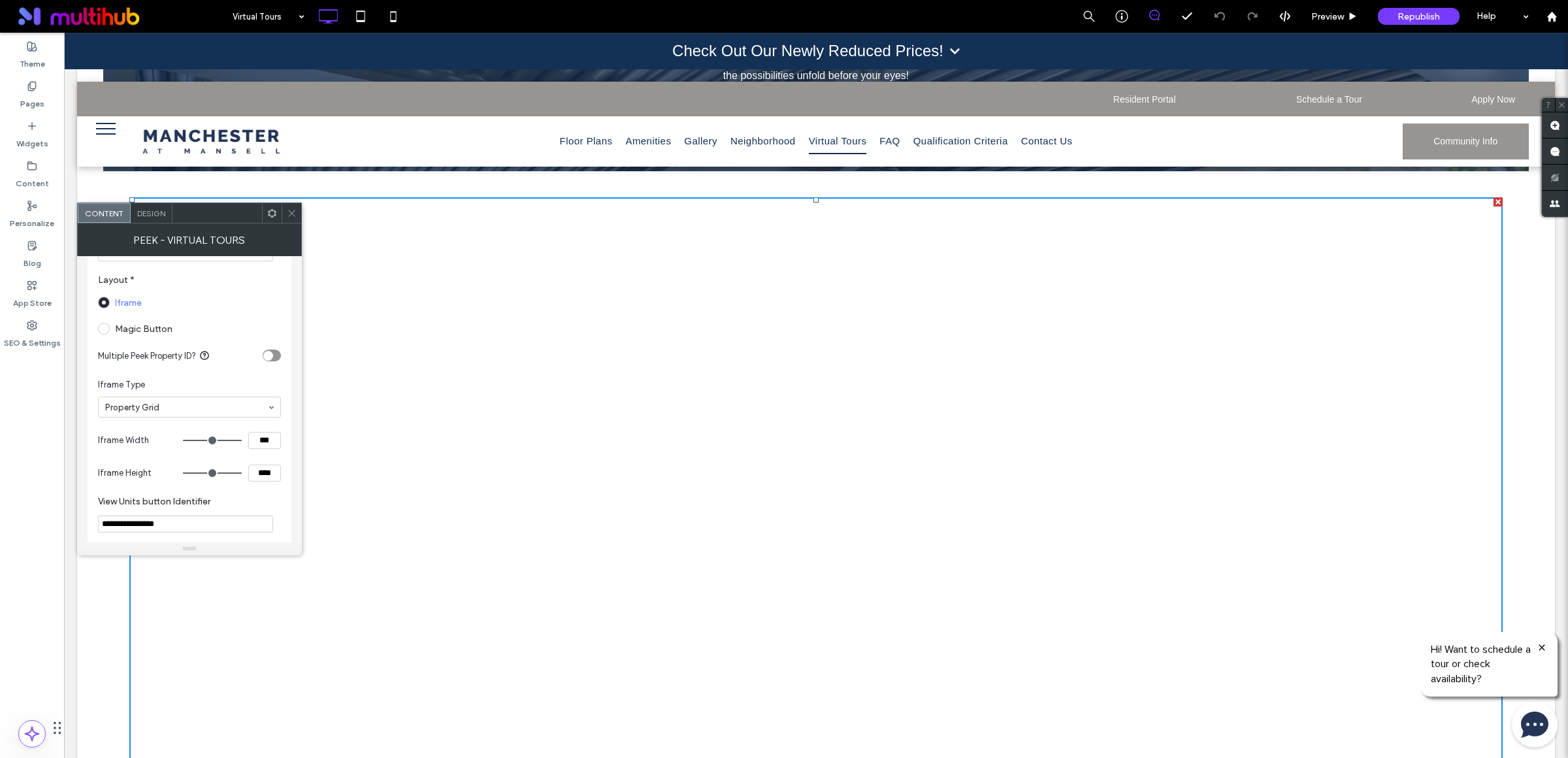
click at [1497, 326] on div "Edit Peek Widget Click To Paste Row + Add Section" at bounding box center [817, 534] width 1426 height 727
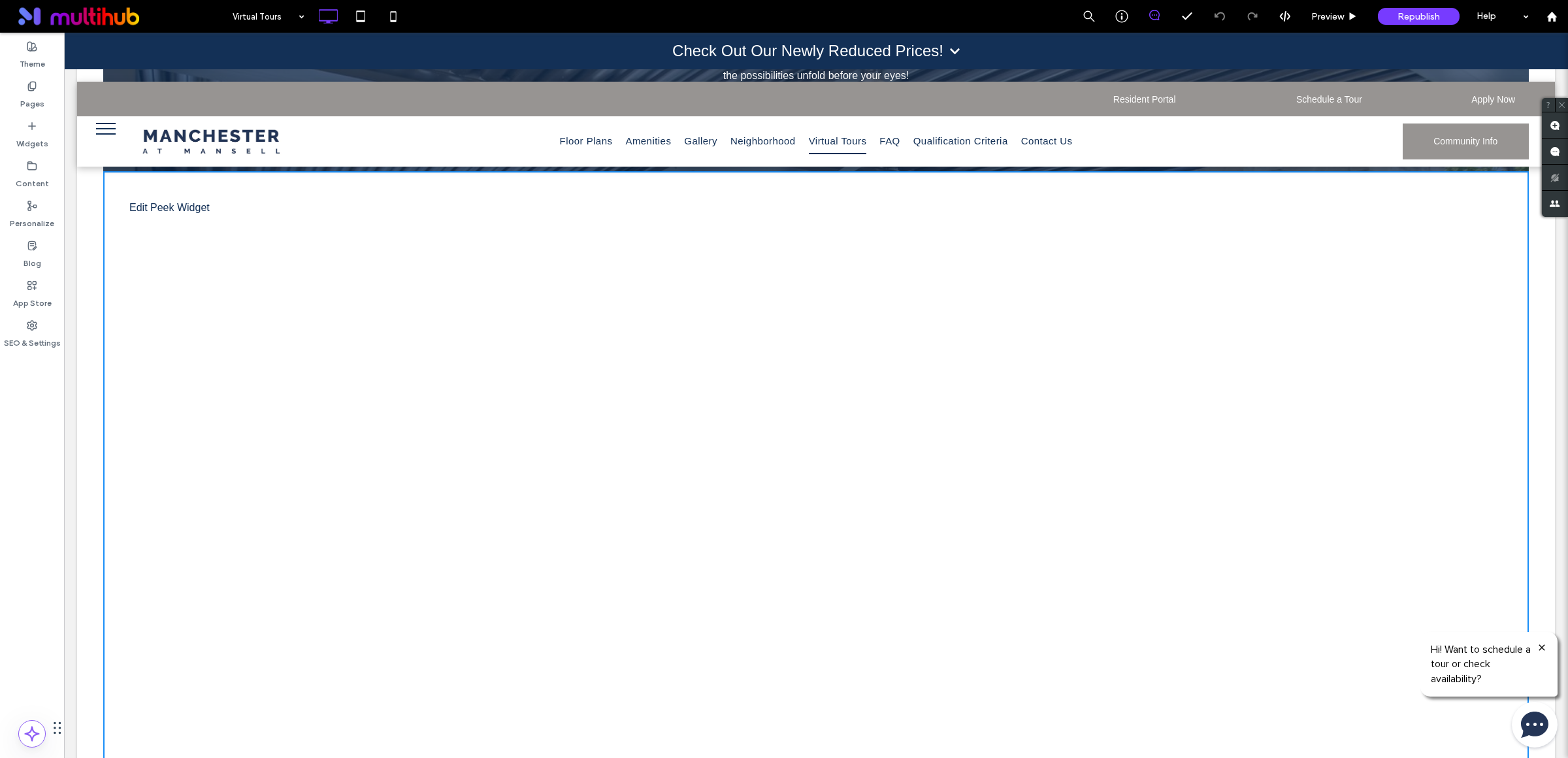
click at [1530, 330] on div "Virtual Tour Click To Paste ← Back To Home Click To Paste Row Take a Virtual To…" at bounding box center [816, 360] width 1478 height 1075
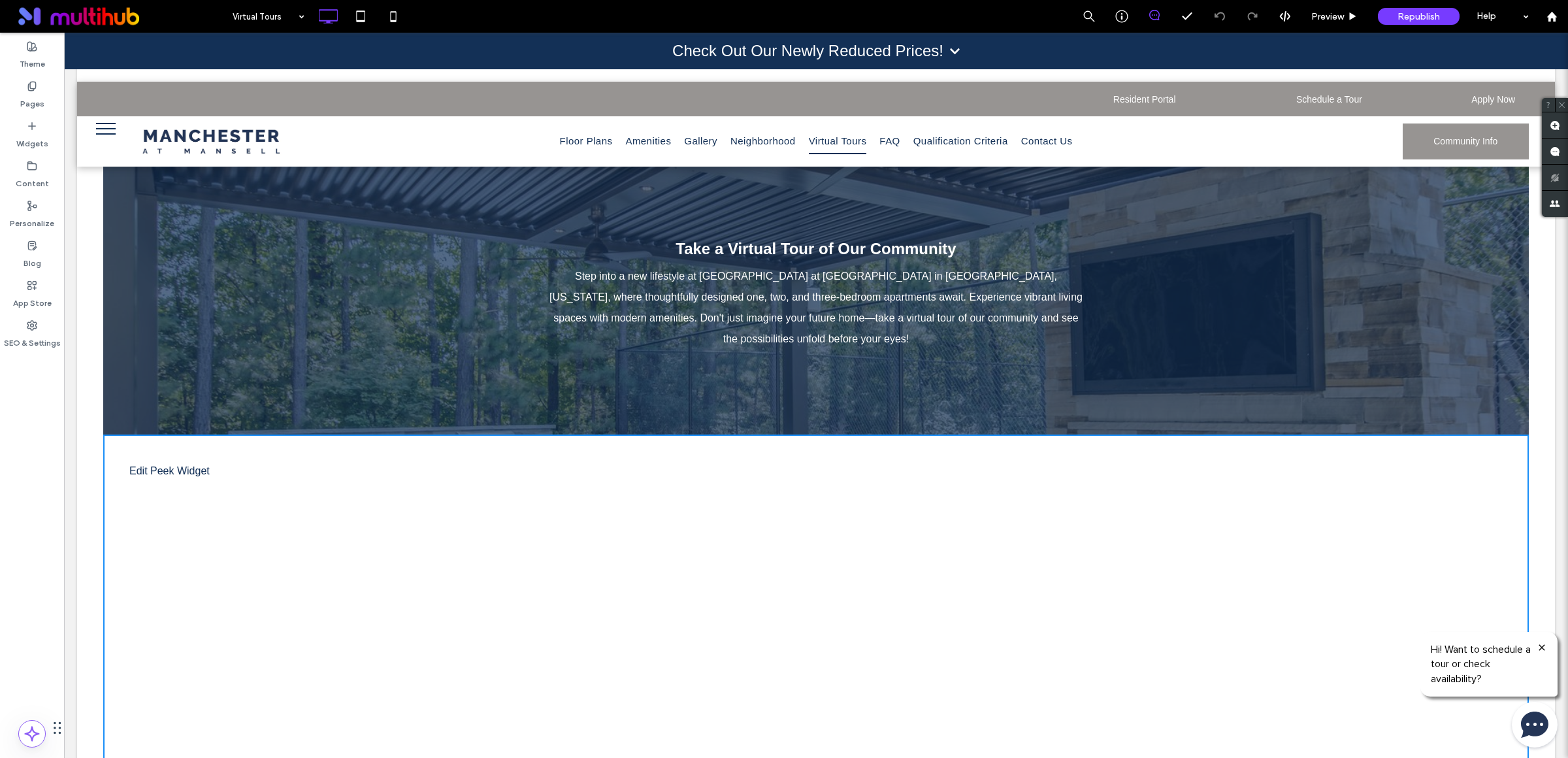
scroll to position [71, 0]
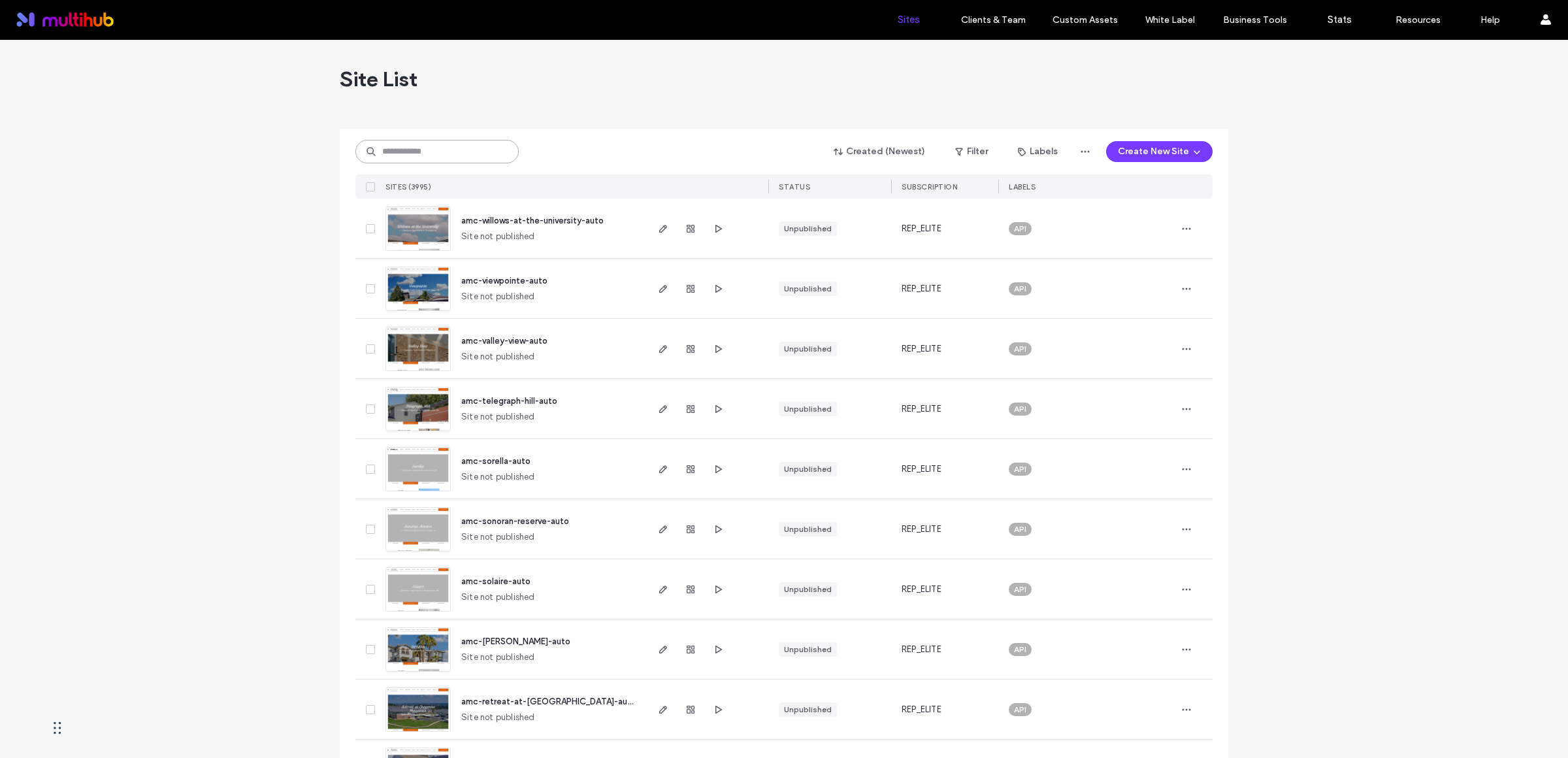
click at [411, 148] on input at bounding box center [437, 152] width 163 height 24
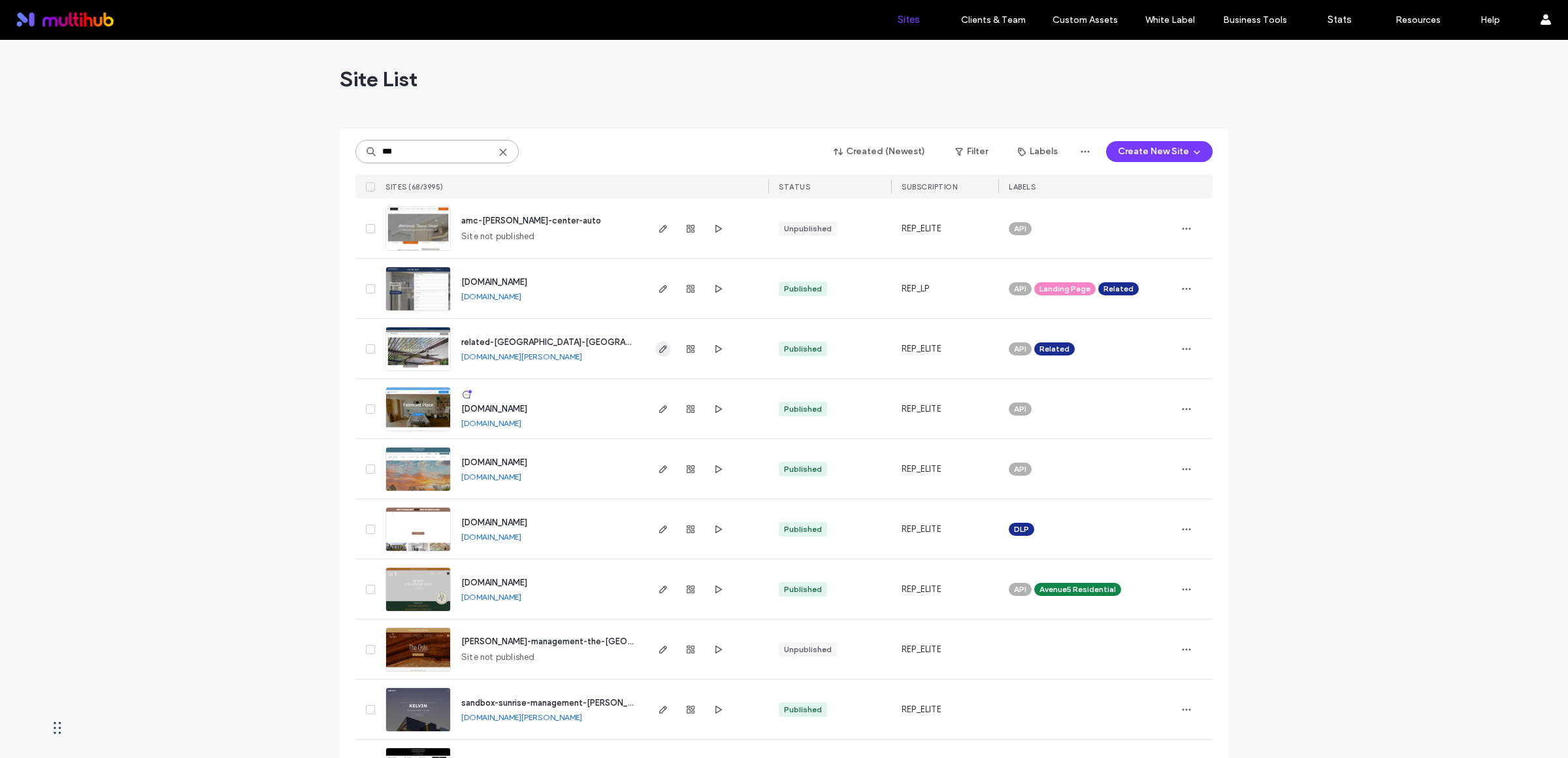
type input "***"
click at [660, 352] on icon "button" at bounding box center [663, 348] width 10 height 10
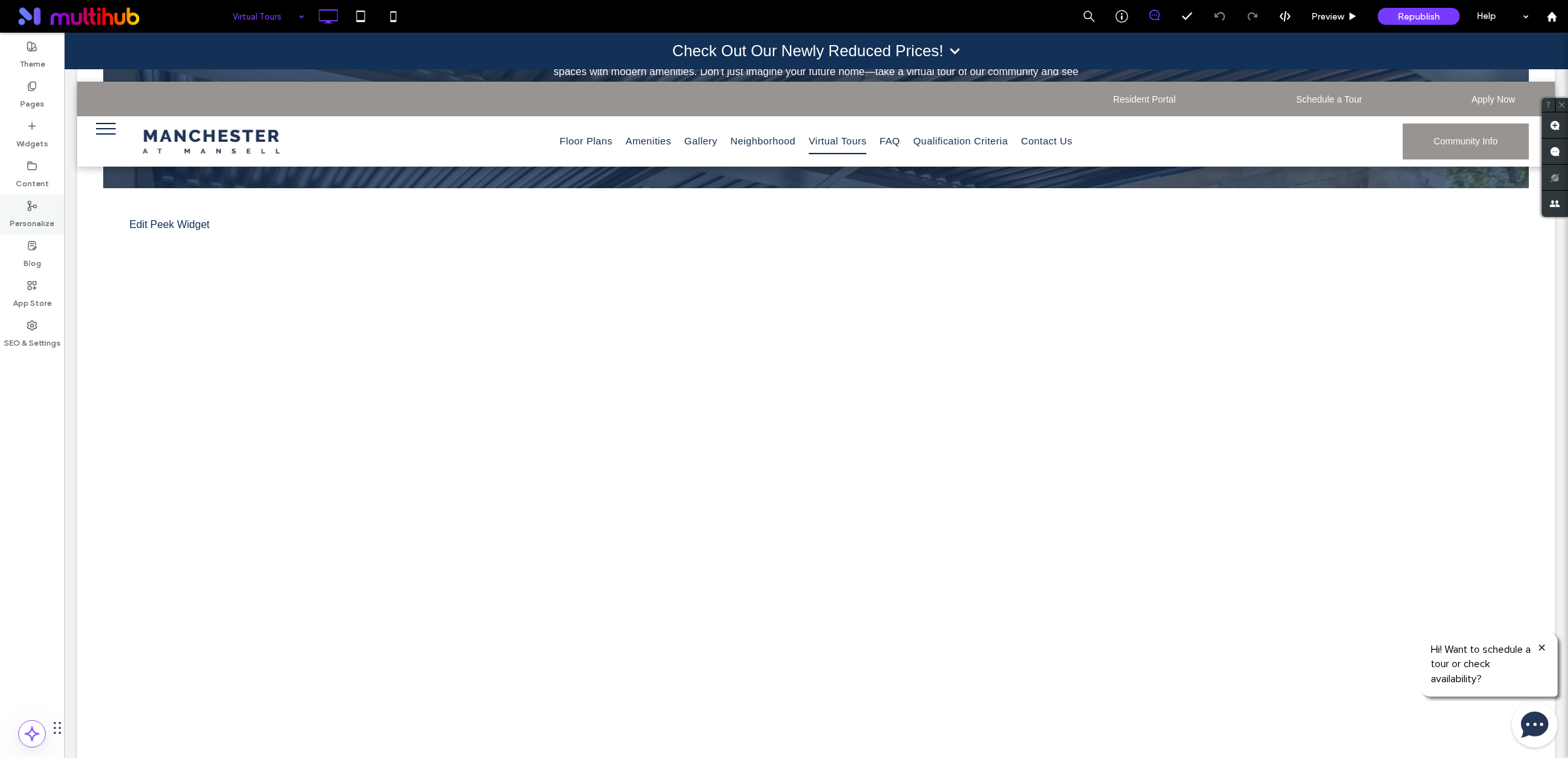
scroll to position [347, 0]
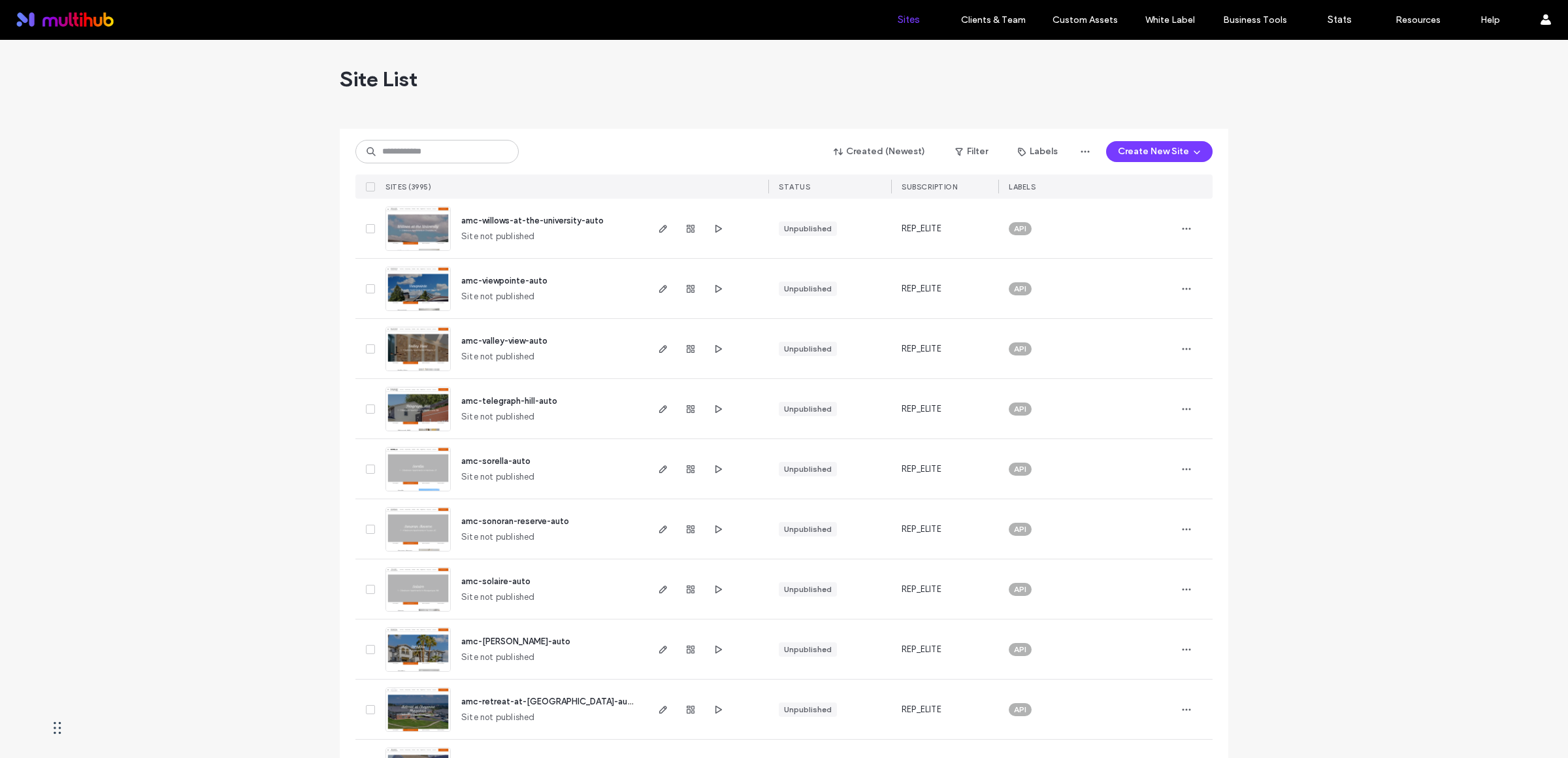
scroll to position [10, 0]
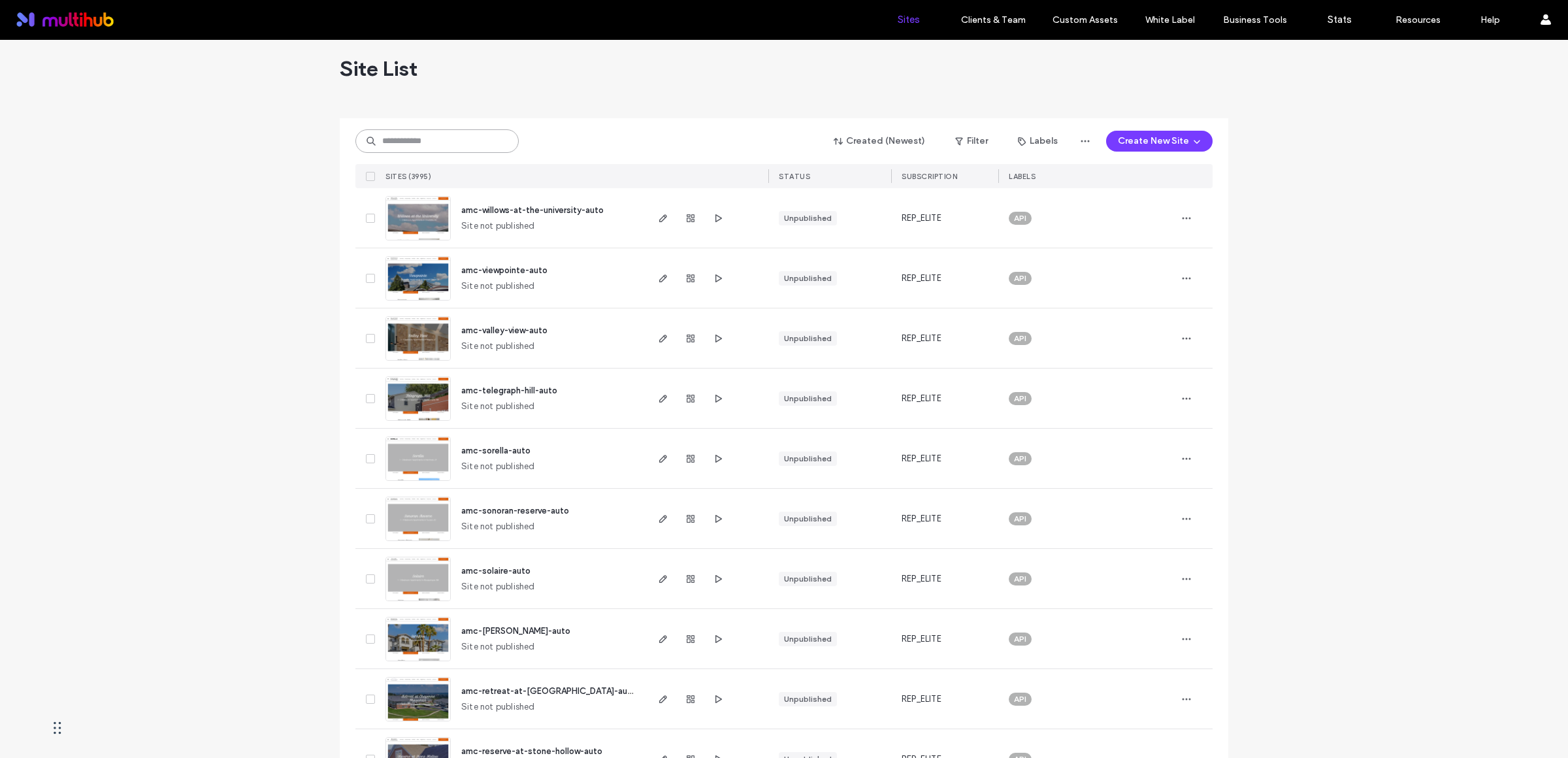
click at [466, 136] on input at bounding box center [437, 141] width 163 height 24
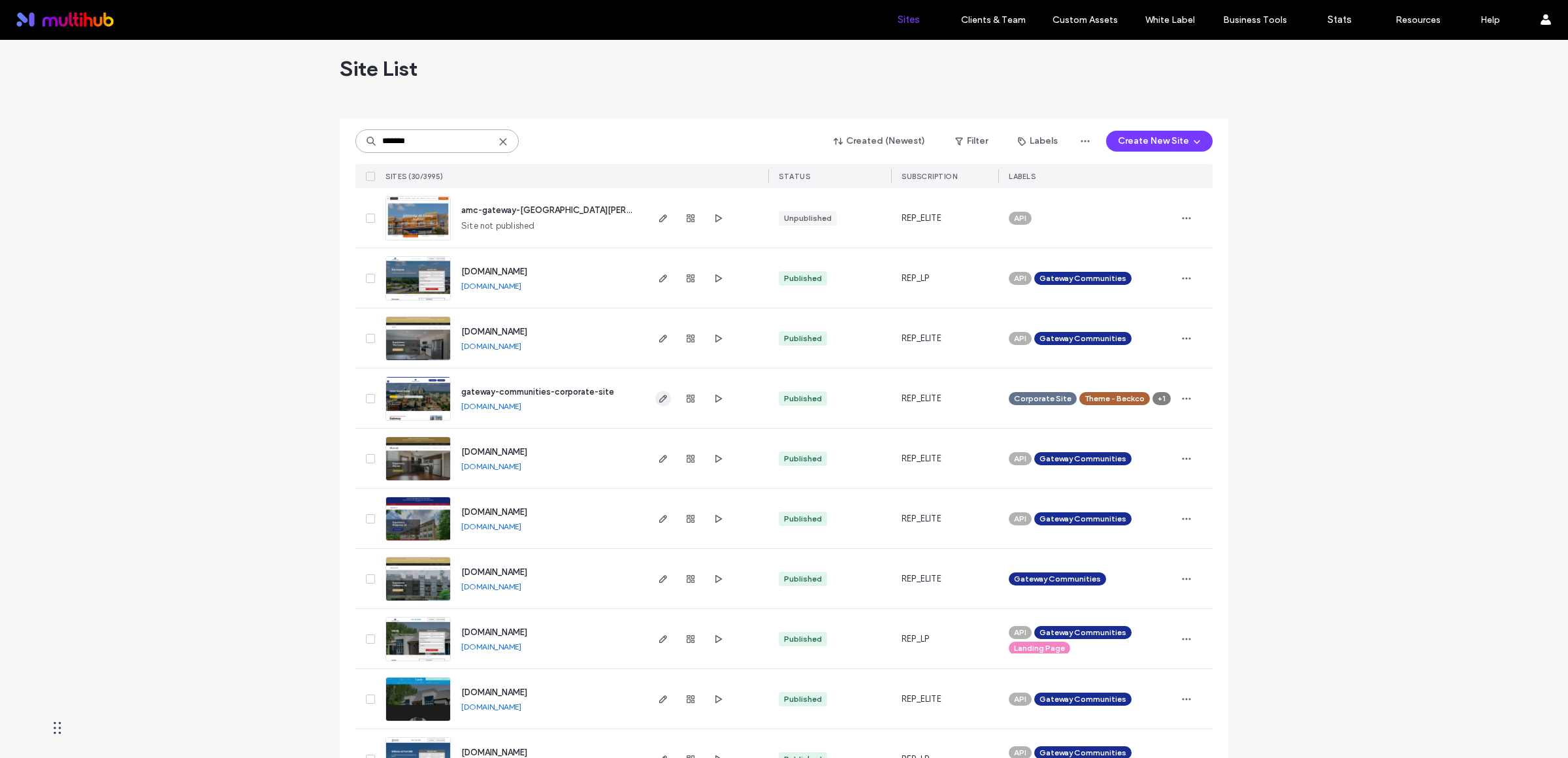
type input "*******"
click at [663, 398] on icon "button" at bounding box center [663, 398] width 10 height 10
